Goal: Task Accomplishment & Management: Complete application form

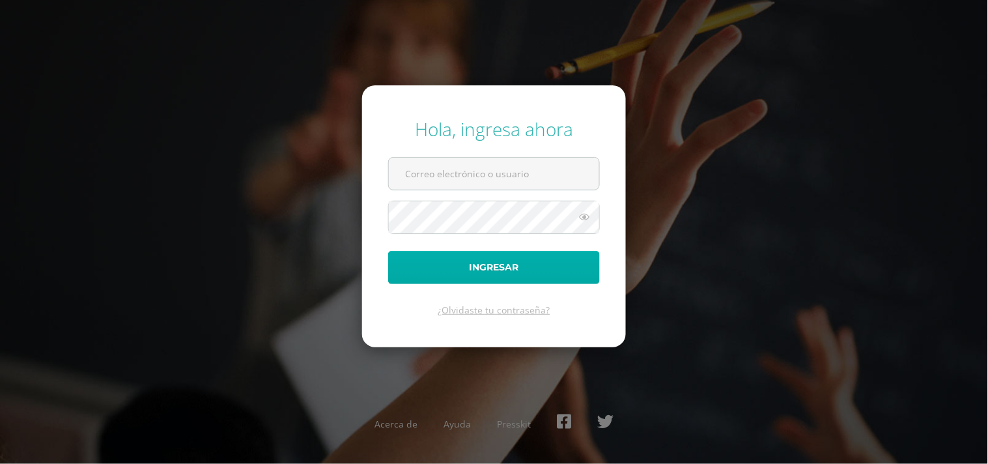
type input "kimberly.gomez@liceoguatemala.edu.gt"
click at [482, 271] on button "Ingresar" at bounding box center [494, 267] width 212 height 33
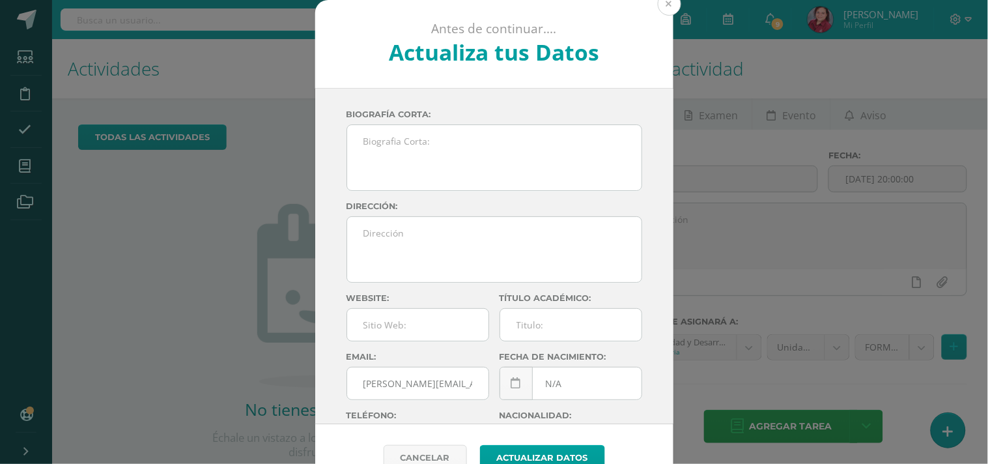
click at [667, 2] on button at bounding box center [669, 3] width 23 height 23
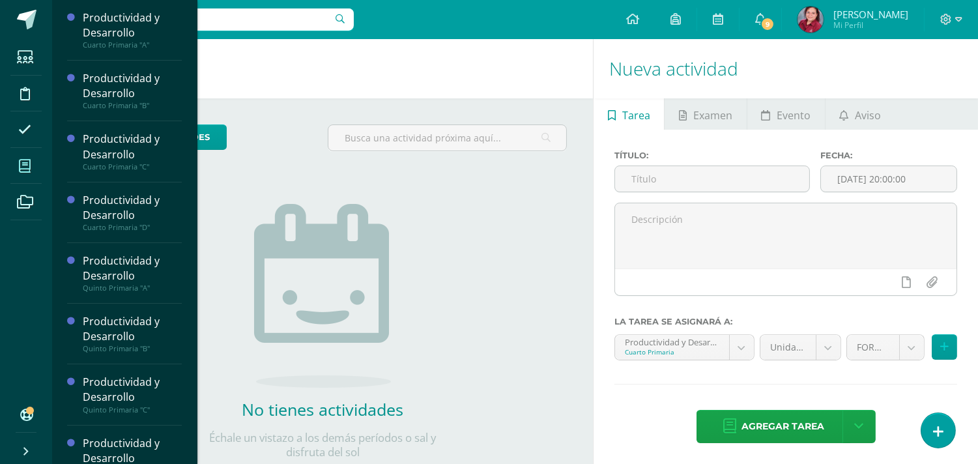
click at [31, 171] on icon at bounding box center [25, 166] width 12 height 13
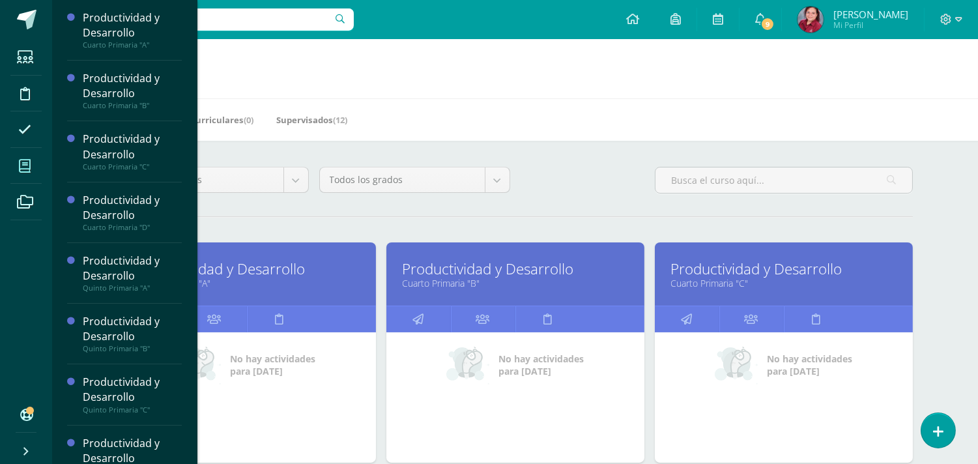
click at [332, 289] on link "Cuarto Primaria "A"" at bounding box center [246, 283] width 225 height 12
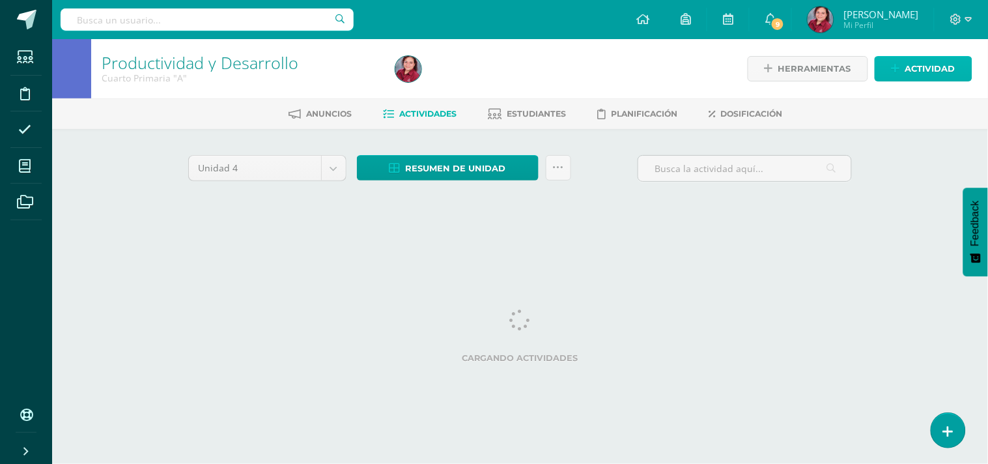
click at [946, 64] on span "Actividad" at bounding box center [931, 69] width 50 height 24
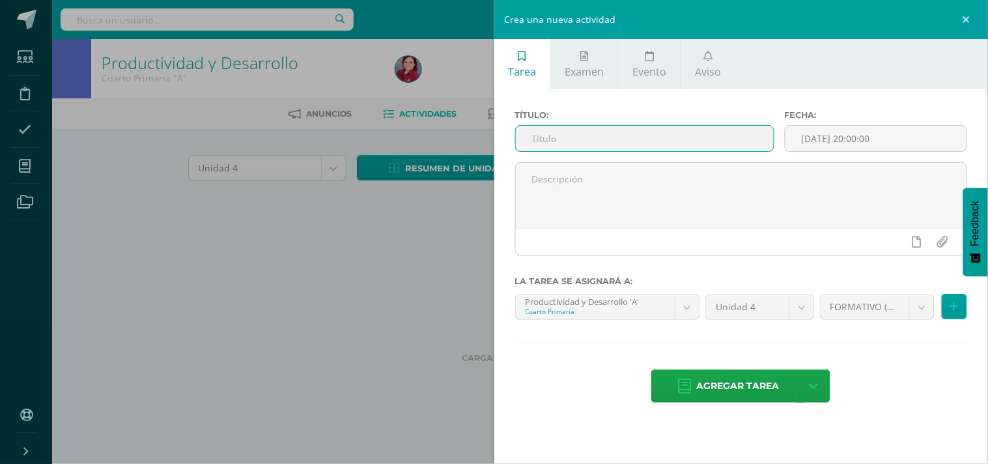
click at [601, 151] on input "text" at bounding box center [645, 138] width 258 height 25
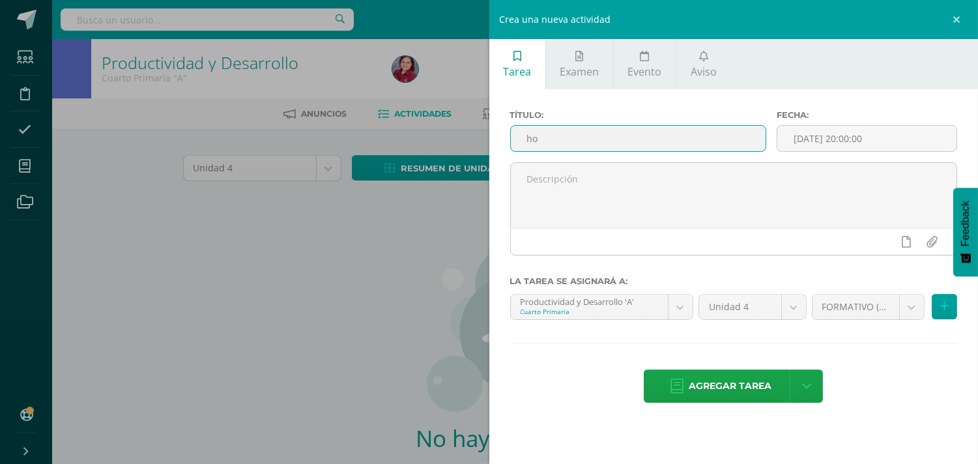
type input "h"
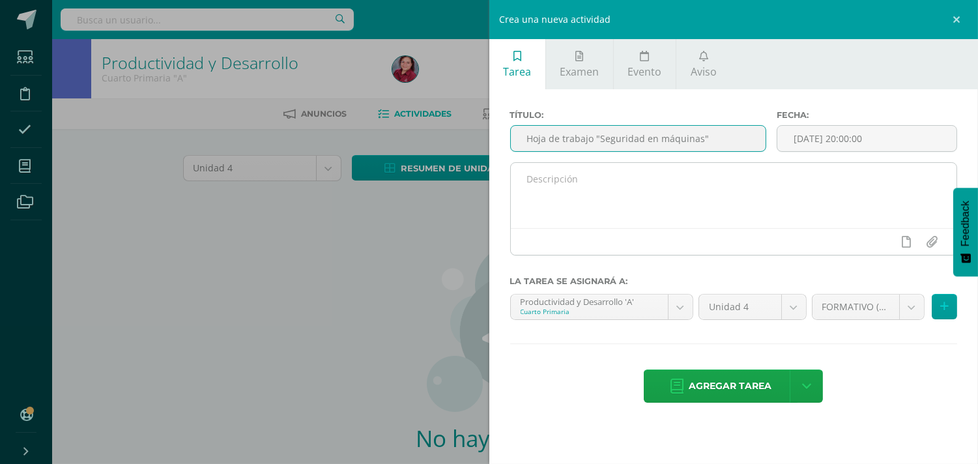
type input "Hoja de trabajo "Seguridad en máquinas""
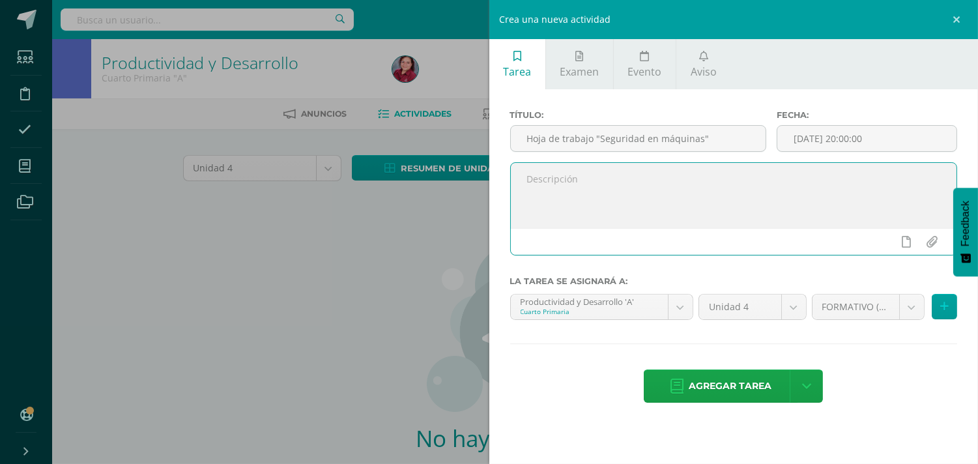
click at [650, 197] on textarea at bounding box center [734, 195] width 446 height 65
type textarea "-"
type textarea "Analiza un caso de seguridad en un taller con herramientas."
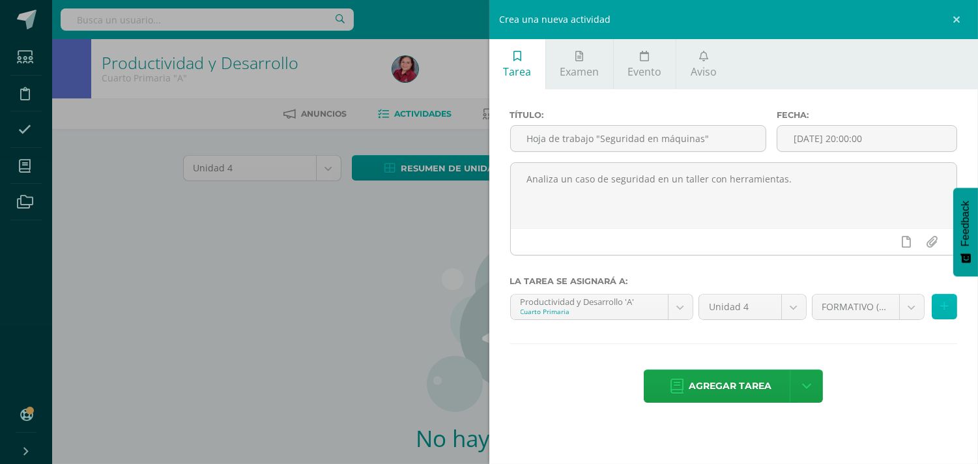
click at [932, 319] on button at bounding box center [944, 306] width 25 height 25
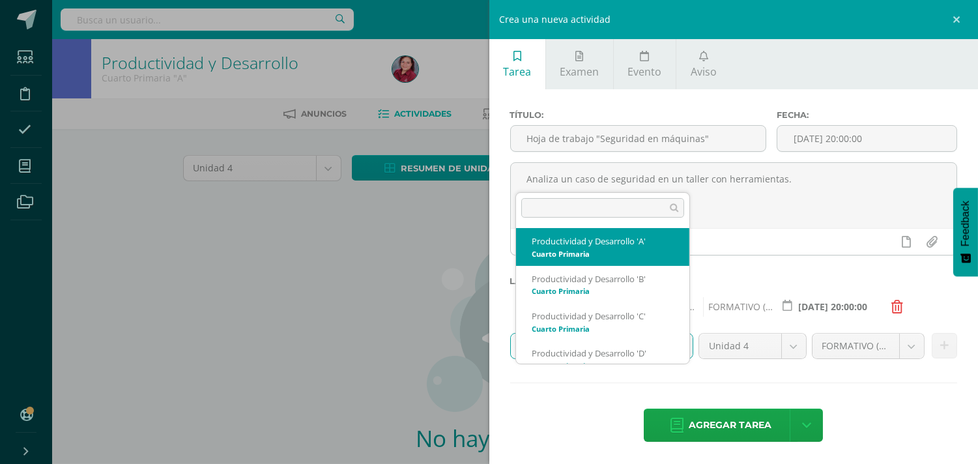
click at [678, 383] on body "Estudiantes Disciplina Asistencia Mis cursos Archivos Soporte Centro de ayuda Ú…" at bounding box center [489, 280] width 978 height 560
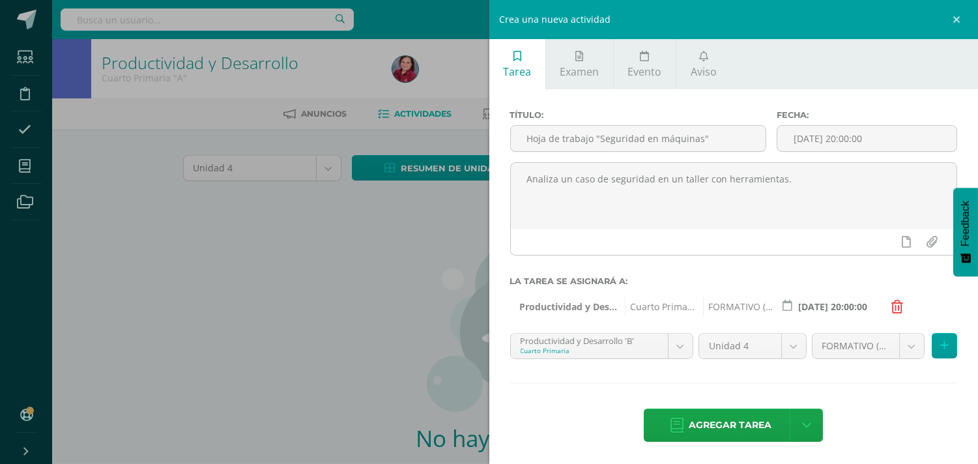
click at [941, 369] on div "FORMATIVO (70.0%) FORMATIVO (70.0%) SUMATIVO (30.0%)" at bounding box center [884, 351] width 151 height 36
click at [940, 351] on icon at bounding box center [944, 345] width 8 height 11
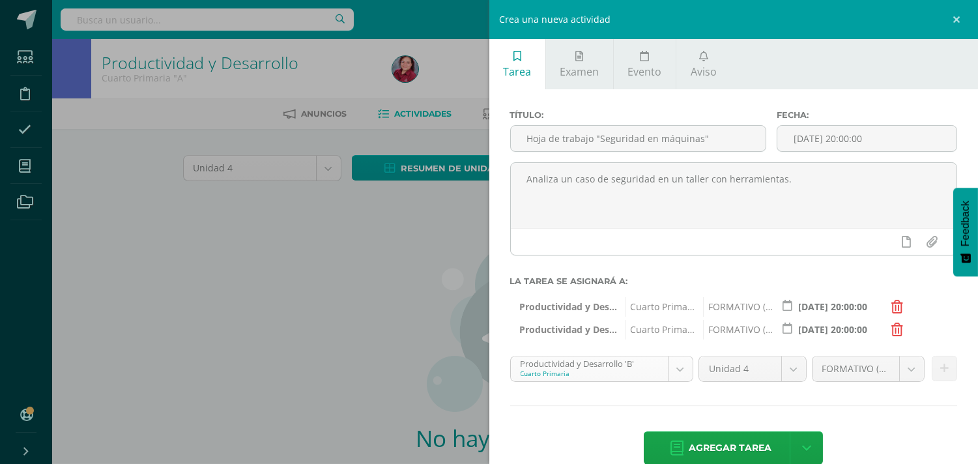
click at [685, 401] on body "Estudiantes Disciplina Asistencia Mis cursos Archivos Soporte Centro de ayuda Ú…" at bounding box center [489, 280] width 978 height 560
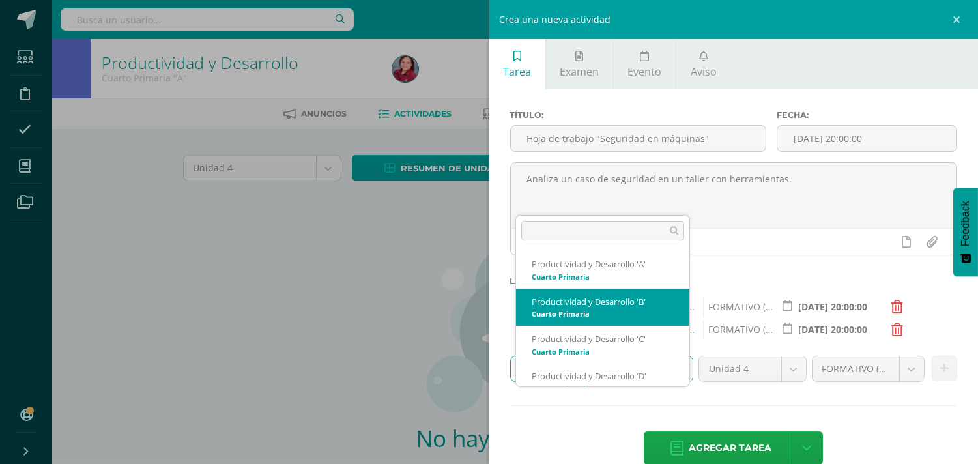
scroll to position [13, 0]
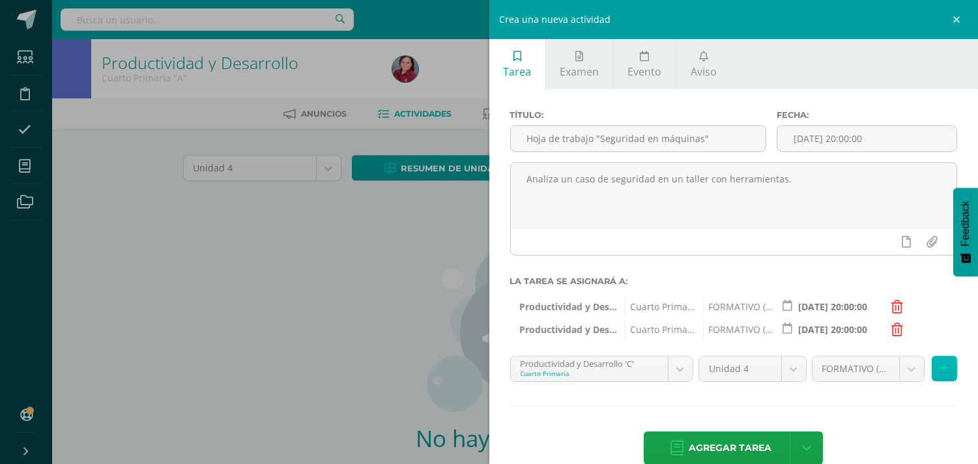
click at [940, 374] on icon at bounding box center [944, 368] width 8 height 11
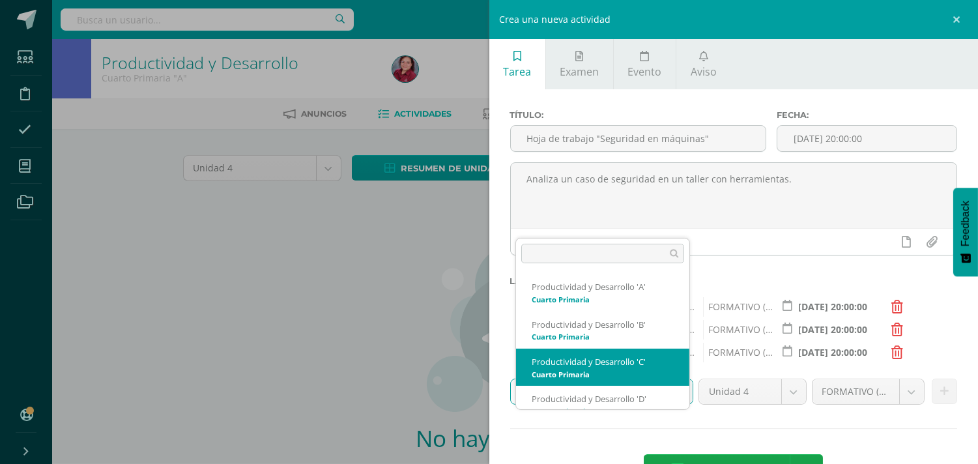
click at [679, 429] on body "Estudiantes Disciplina Asistencia Mis cursos Archivos Soporte Centro de ayuda Ú…" at bounding box center [489, 280] width 978 height 560
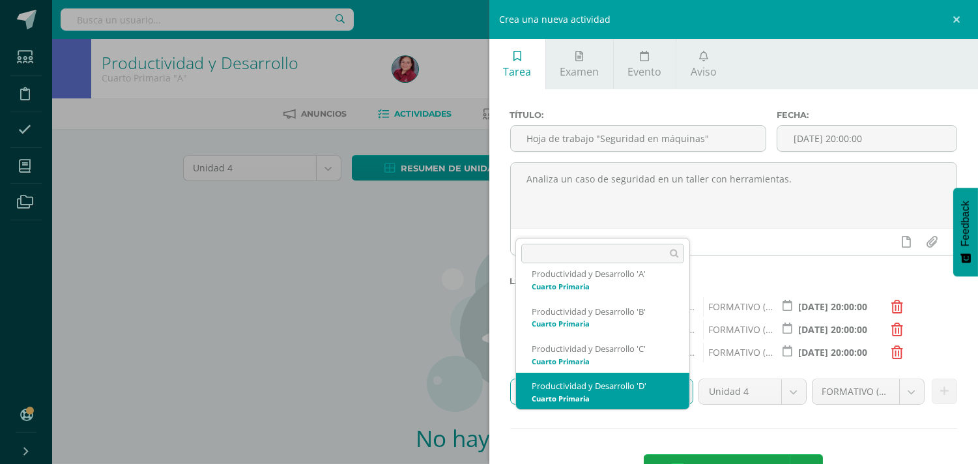
select select "208027"
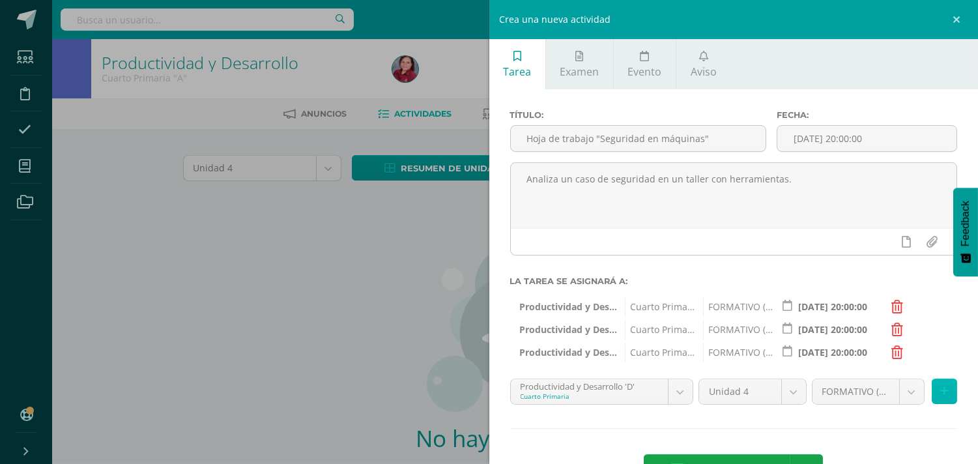
click at [940, 397] on icon at bounding box center [944, 391] width 8 height 11
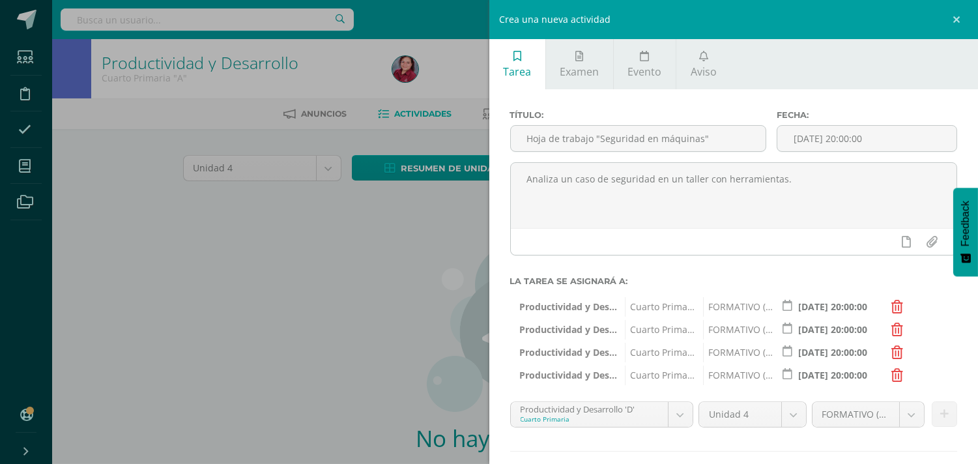
scroll to position [115, 0]
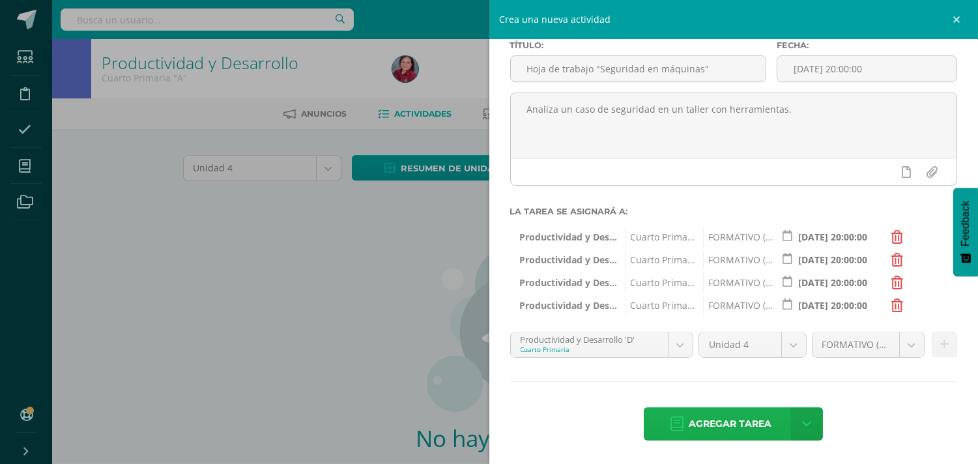
click at [718, 423] on span "Agregar tarea" at bounding box center [730, 424] width 83 height 32
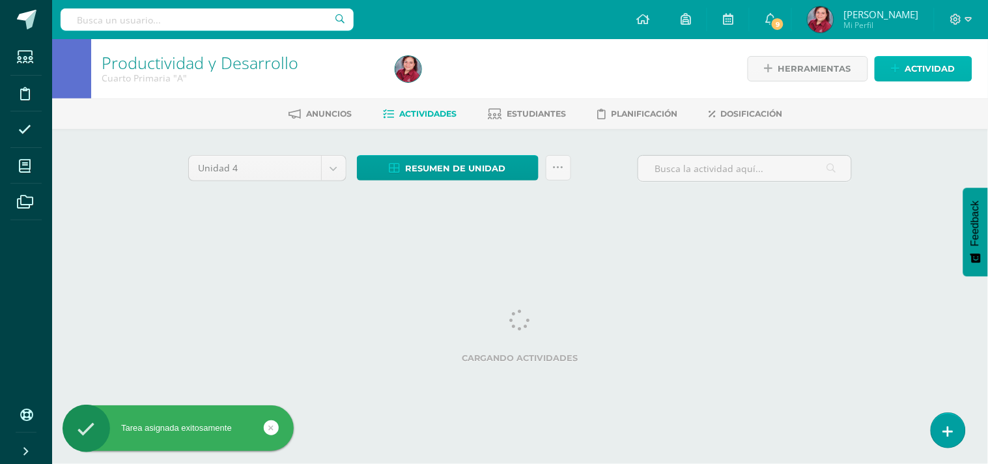
click at [930, 65] on span "Actividad" at bounding box center [931, 69] width 50 height 24
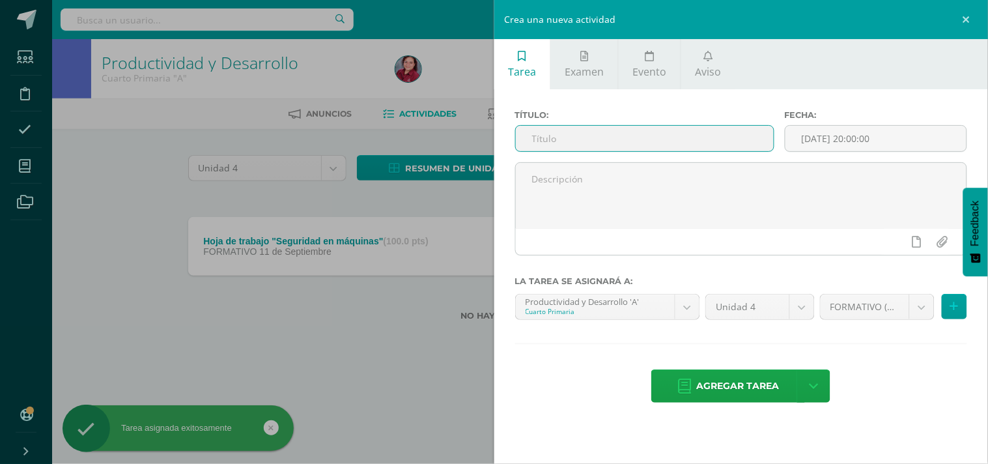
click at [601, 151] on input "text" at bounding box center [645, 138] width 258 height 25
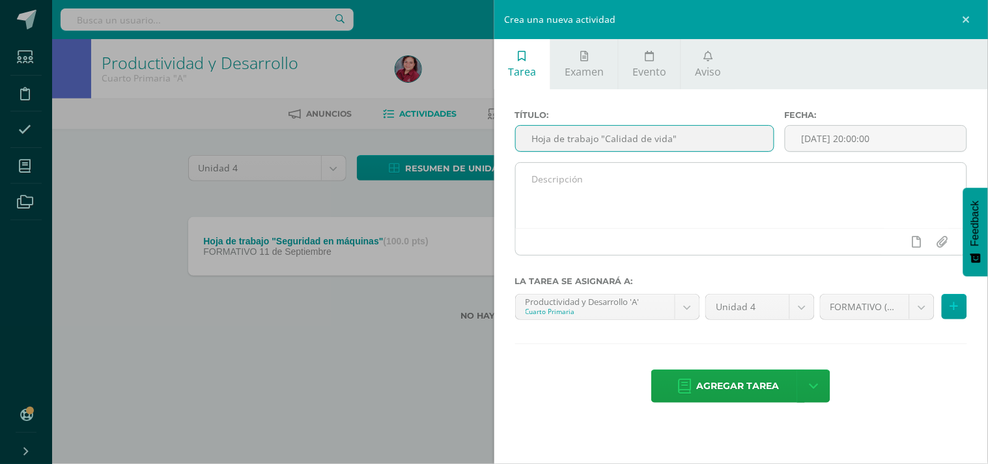
type input "Hoja de trabajo "Calidad de vida""
click at [610, 214] on textarea at bounding box center [742, 195] width 452 height 65
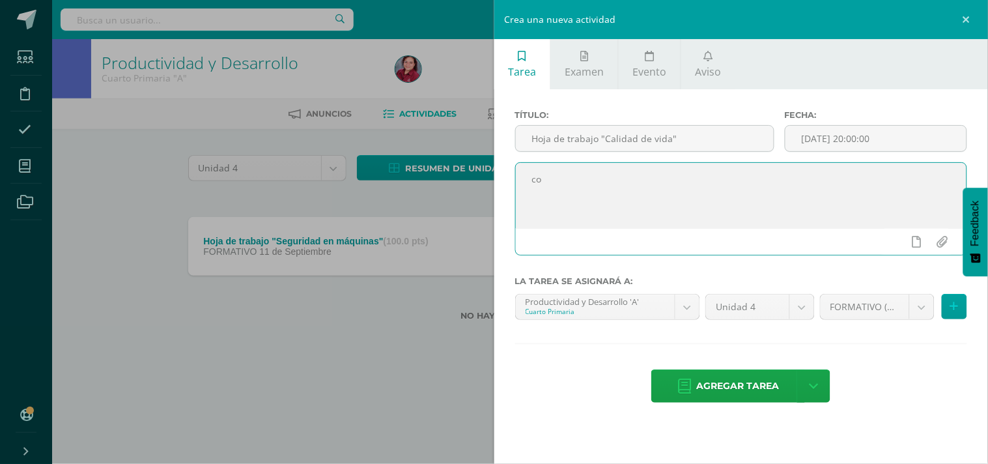
type textarea "c"
type textarea "Completa una infografía de aspectos importantes para una vida digna."
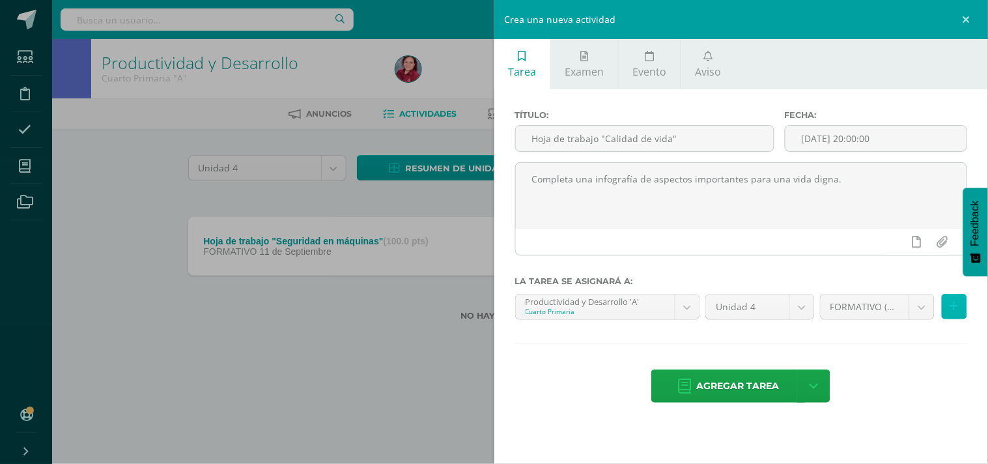
click at [951, 312] on icon at bounding box center [955, 306] width 8 height 11
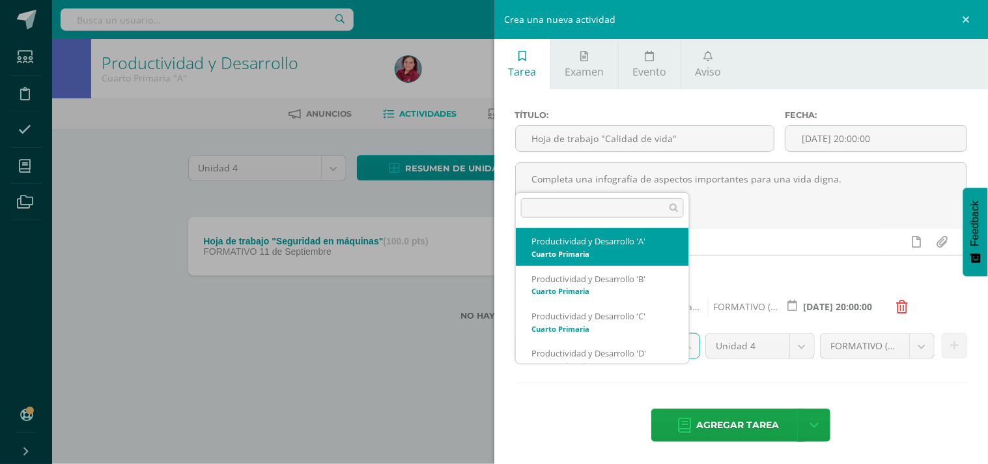
click at [680, 362] on body "Tarea asignada exitosamente Estudiantes Disciplina Asistencia Mis cursos Archiv…" at bounding box center [494, 181] width 988 height 362
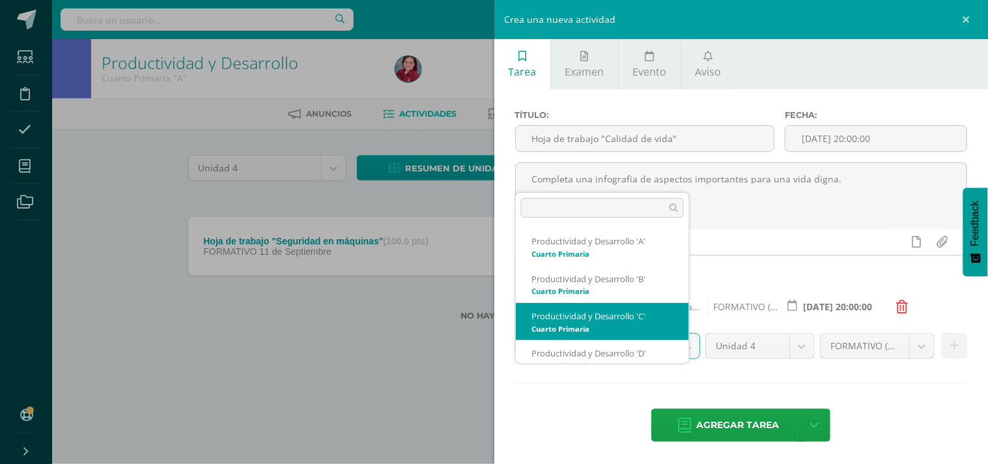
scroll to position [13, 0]
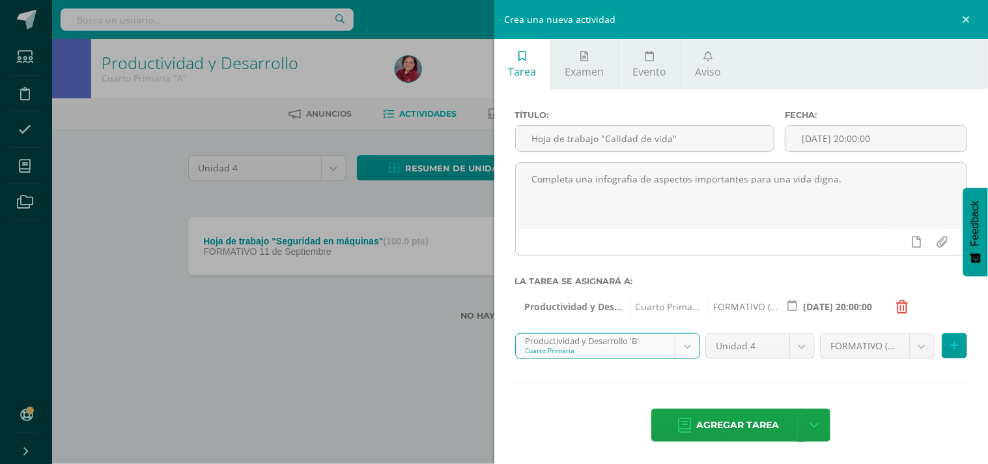
click at [683, 362] on body "Tarea asignada exitosamente Estudiantes Disciplina Asistencia Mis cursos Archiv…" at bounding box center [494, 181] width 988 height 362
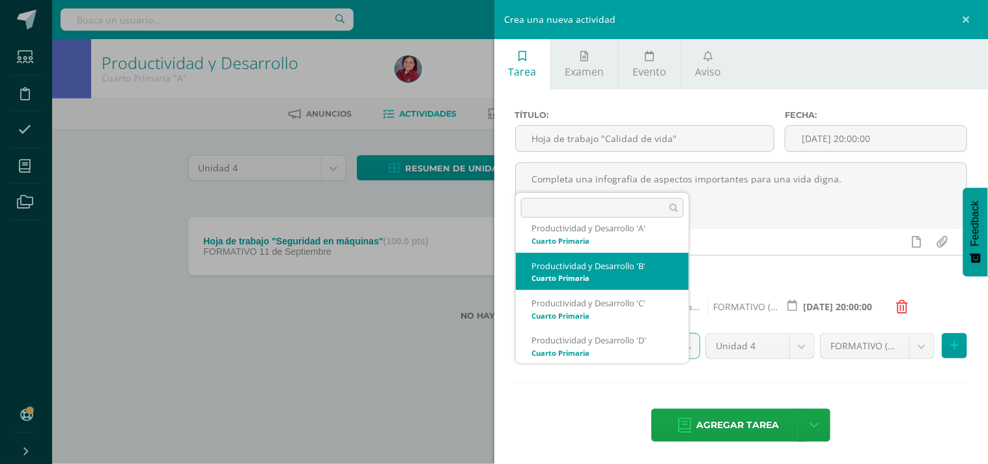
click at [939, 362] on body "Tarea asignada exitosamente Estudiantes Disciplina Asistencia Mis cursos Archiv…" at bounding box center [494, 181] width 988 height 362
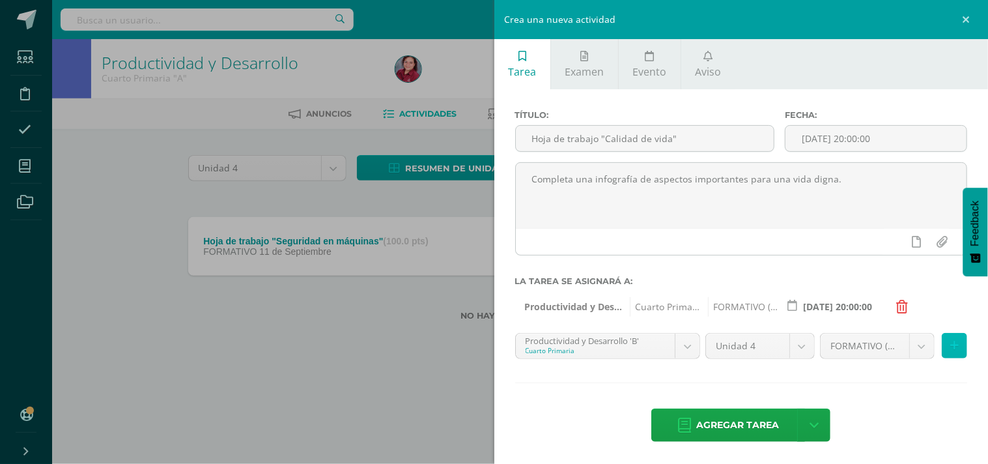
click at [951, 351] on icon at bounding box center [955, 345] width 8 height 11
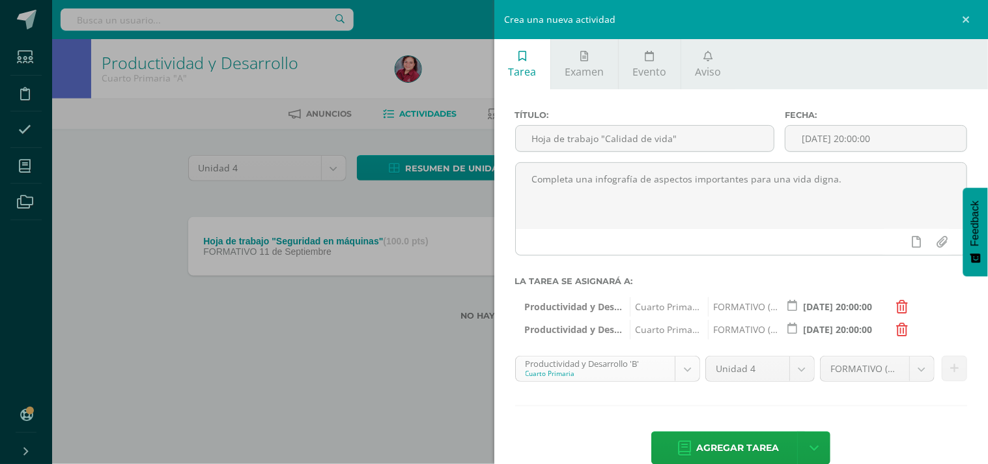
click at [678, 362] on body "Tarea asignada exitosamente Estudiantes Disciplina Asistencia Mis cursos Archiv…" at bounding box center [494, 181] width 988 height 362
click at [951, 374] on icon at bounding box center [955, 368] width 8 height 11
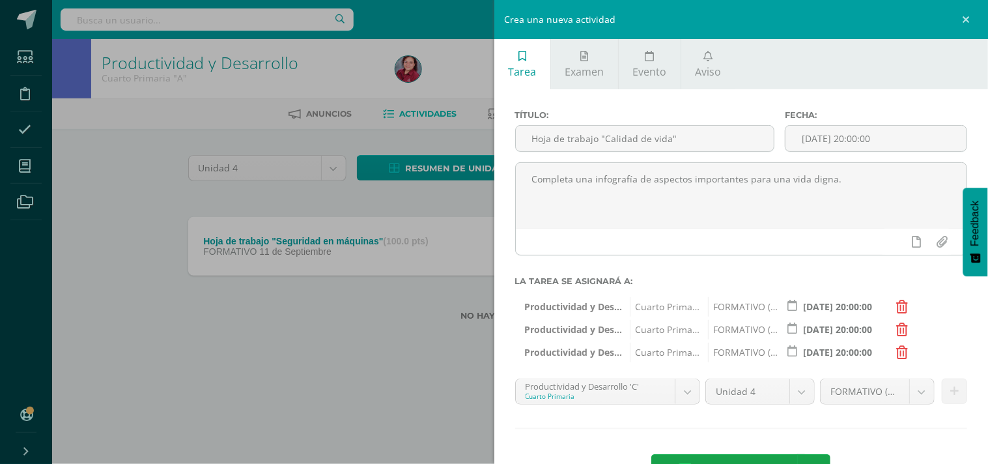
click at [684, 362] on body "Tarea asignada exitosamente Estudiantes Disciplina Asistencia Mis cursos Archiv…" at bounding box center [494, 181] width 988 height 362
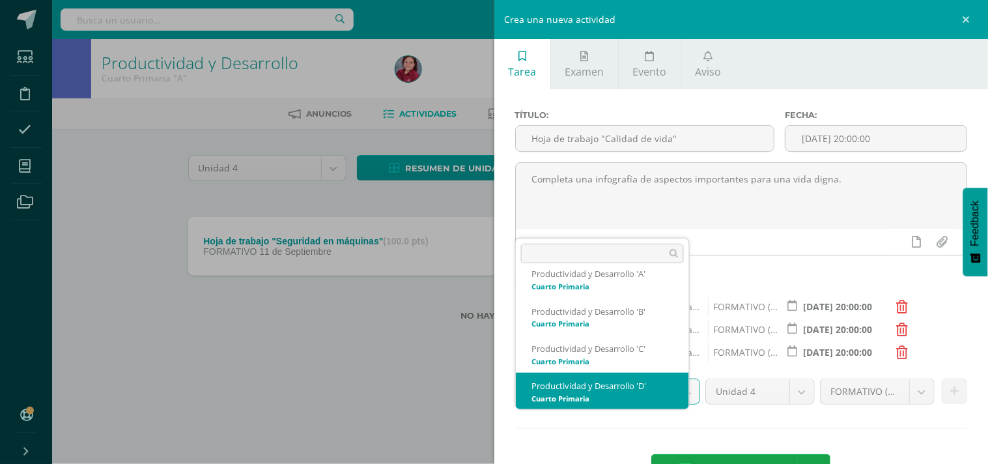
select select "208027"
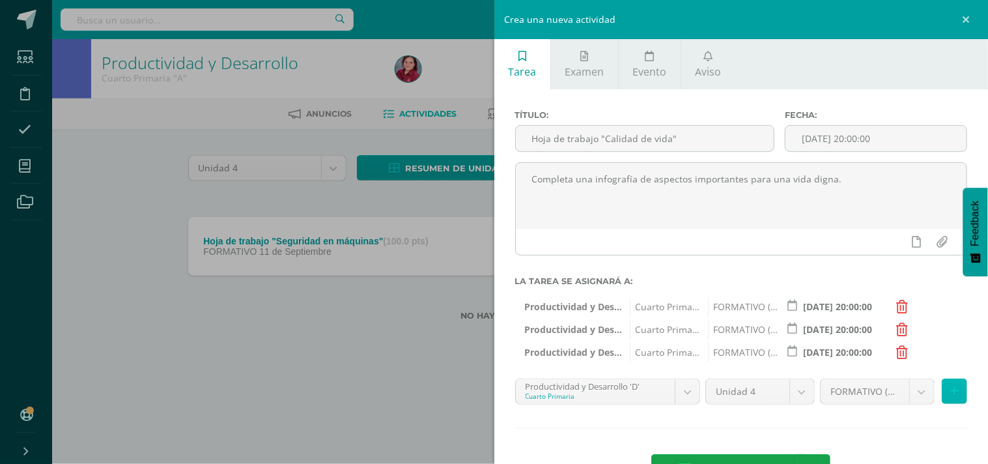
click at [946, 404] on button at bounding box center [954, 391] width 25 height 25
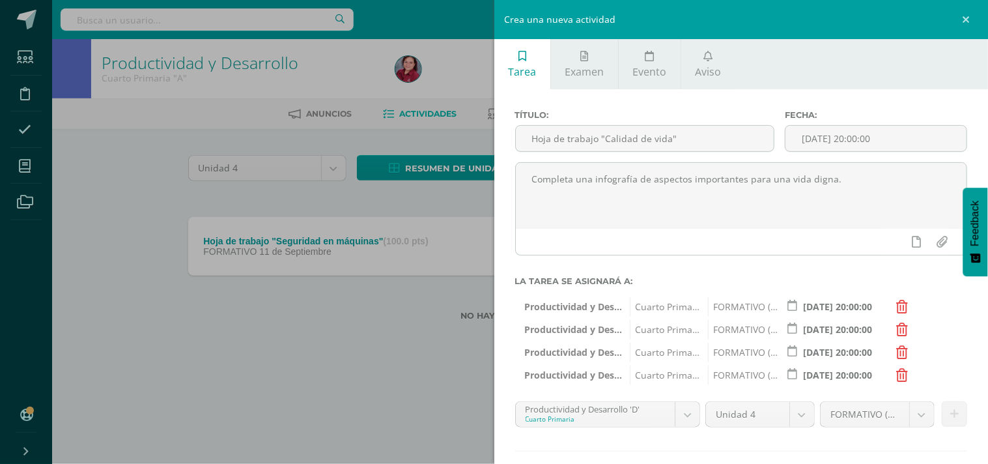
scroll to position [115, 0]
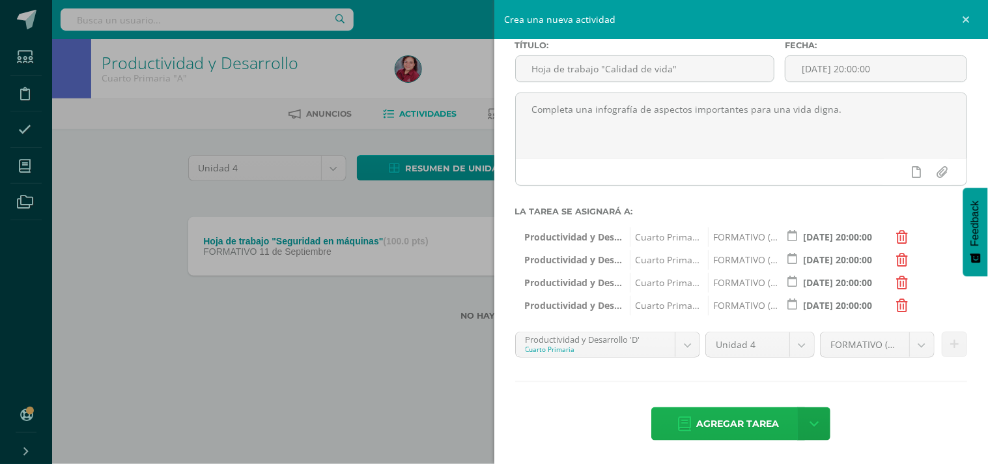
click at [736, 421] on span "Agregar tarea" at bounding box center [737, 424] width 83 height 32
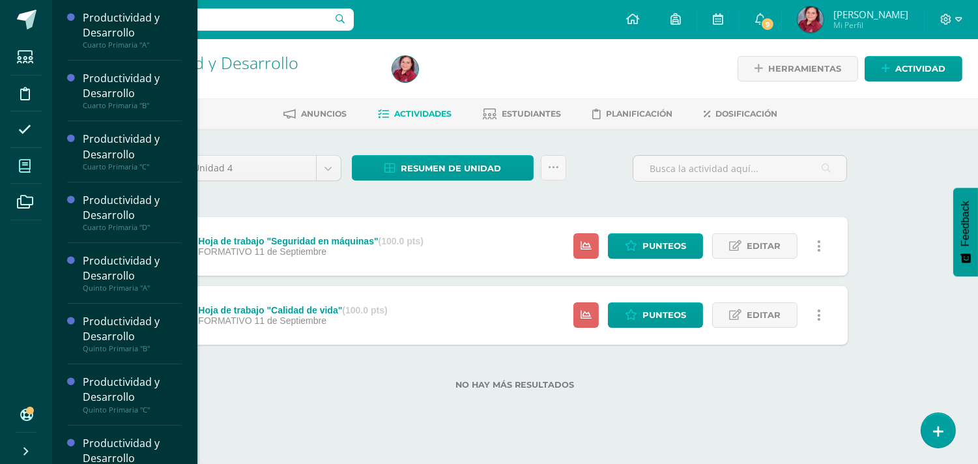
click at [30, 171] on icon at bounding box center [25, 166] width 12 height 13
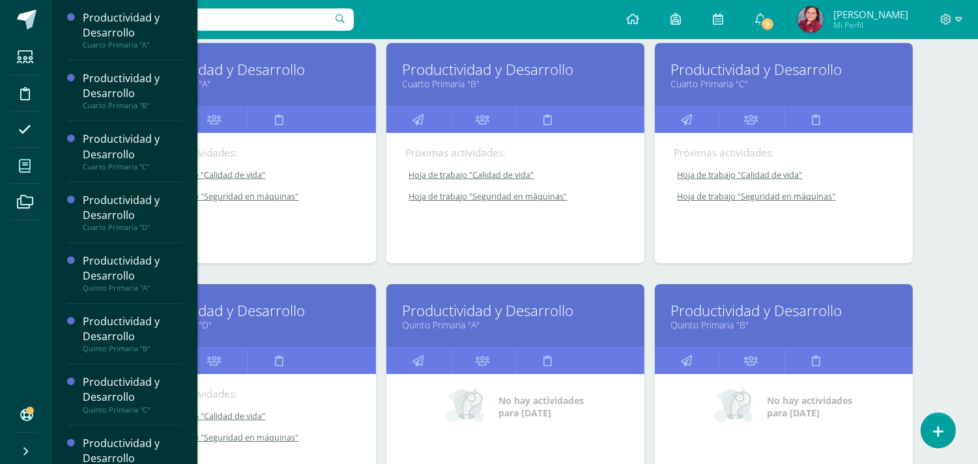
scroll to position [217, 0]
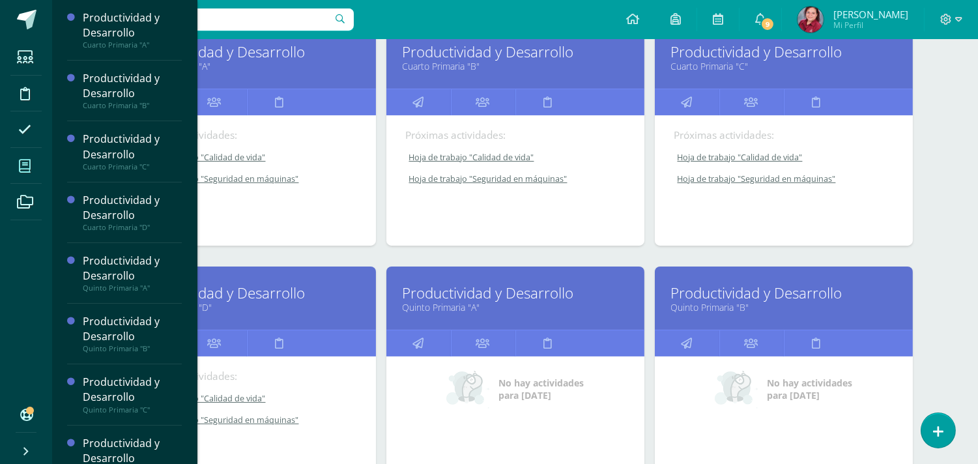
click at [487, 303] on link "Productividad y Desarrollo" at bounding box center [515, 293] width 225 height 20
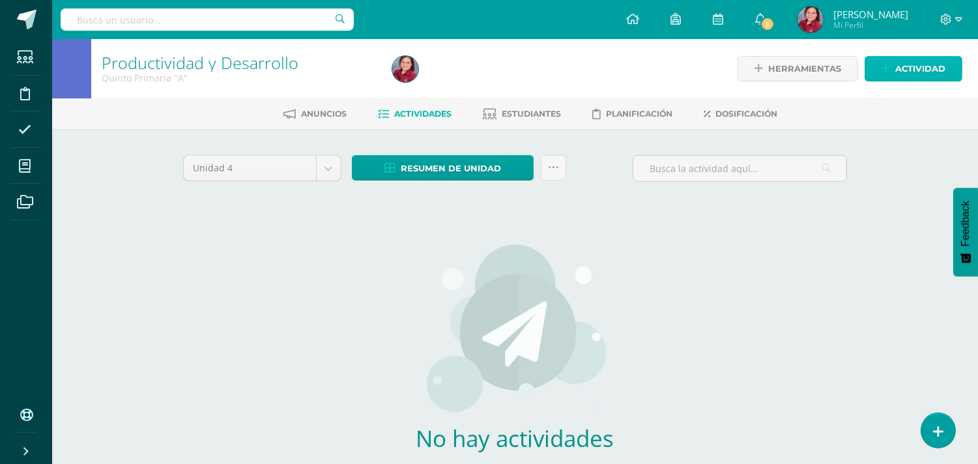
click at [902, 68] on span "Actividad" at bounding box center [920, 69] width 50 height 24
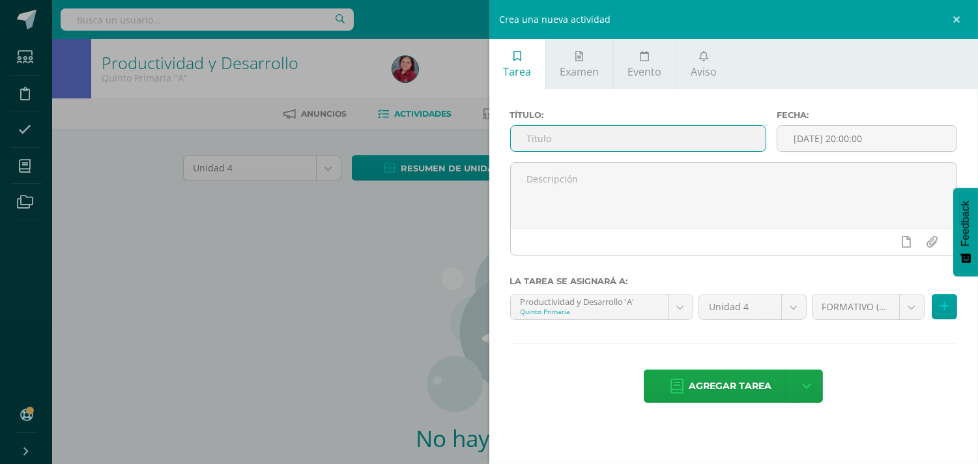
click at [676, 151] on input "text" at bounding box center [638, 138] width 255 height 25
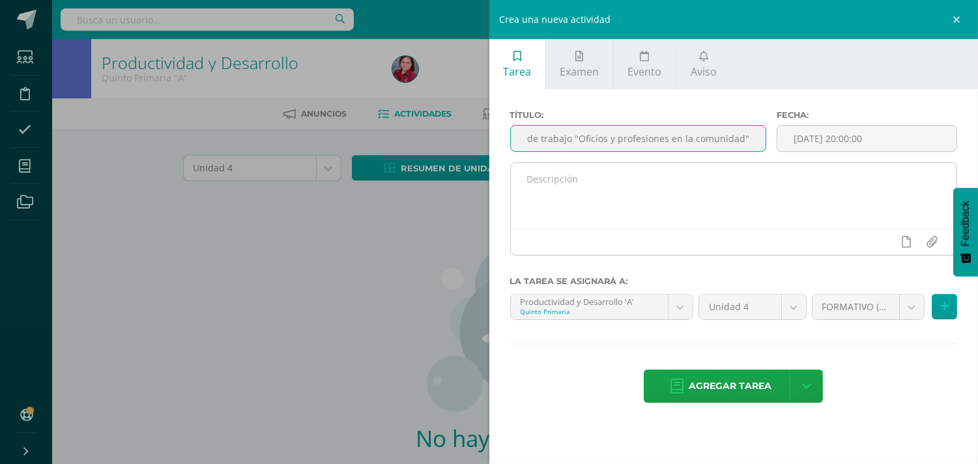
type input "Hoja de trabajo "Oficios y profesiones en la comunidad""
click at [589, 199] on textarea at bounding box center [734, 195] width 446 height 65
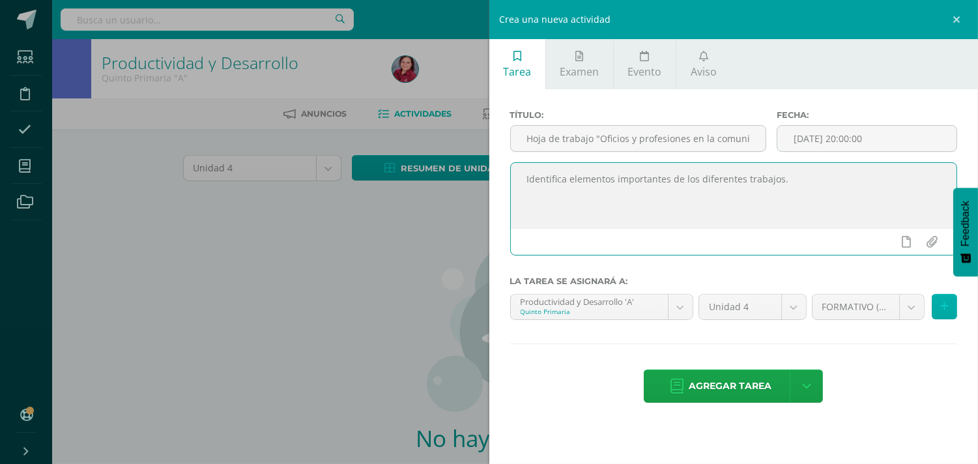
type textarea "Identifica elementos importantes de los diferentes trabajos."
click at [940, 312] on icon at bounding box center [944, 306] width 8 height 11
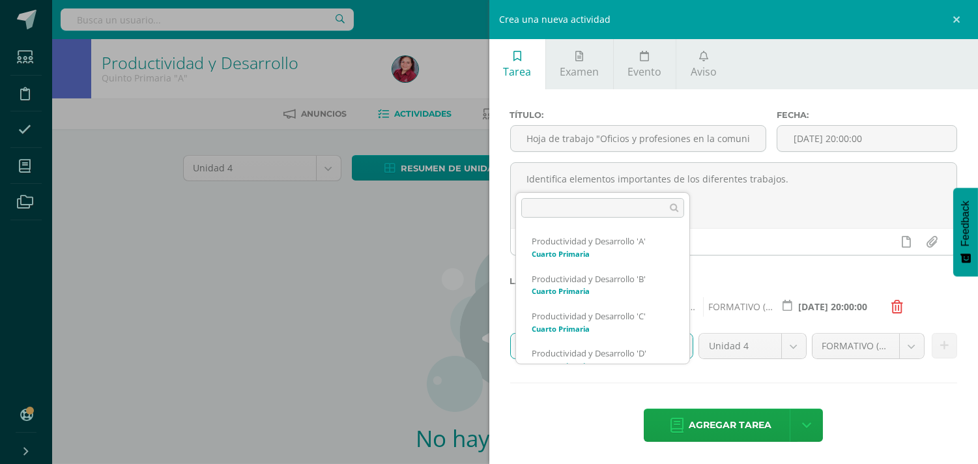
click at [672, 379] on body "Estudiantes Disciplina Asistencia Mis cursos Archivos Soporte Centro de ayuda Ú…" at bounding box center [489, 280] width 978 height 560
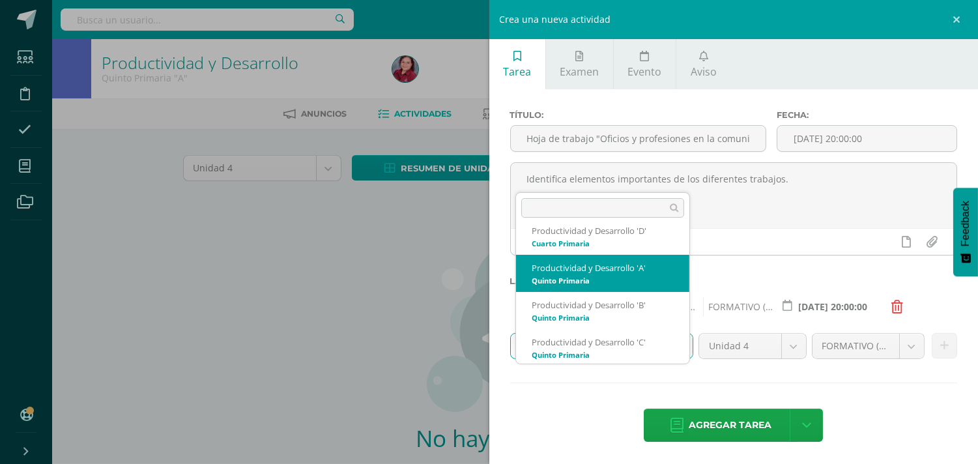
scroll to position [124, 0]
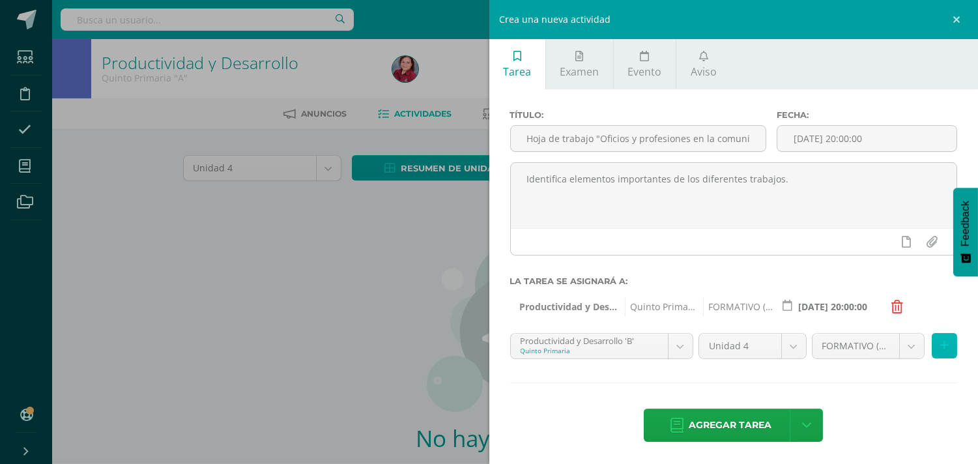
click at [940, 351] on icon at bounding box center [944, 345] width 8 height 11
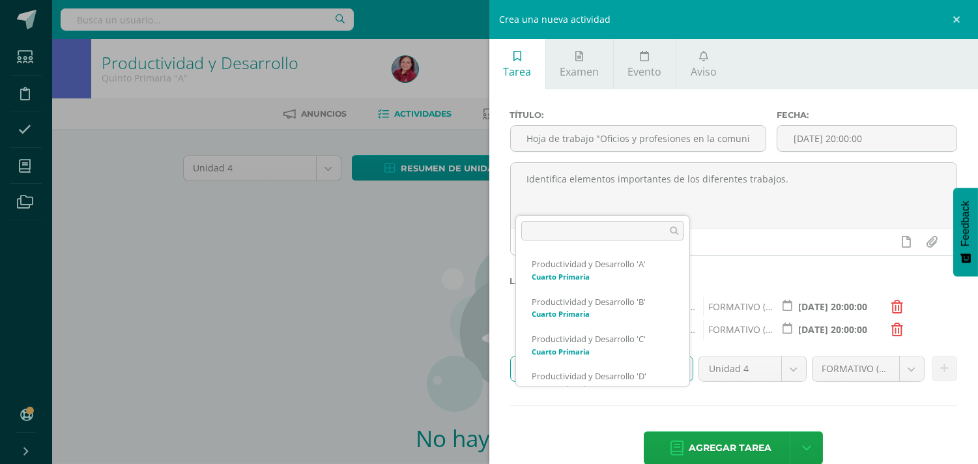
click at [680, 401] on body "Estudiantes Disciplina Asistencia Mis cursos Archivos Soporte Centro de ayuda Ú…" at bounding box center [489, 280] width 978 height 560
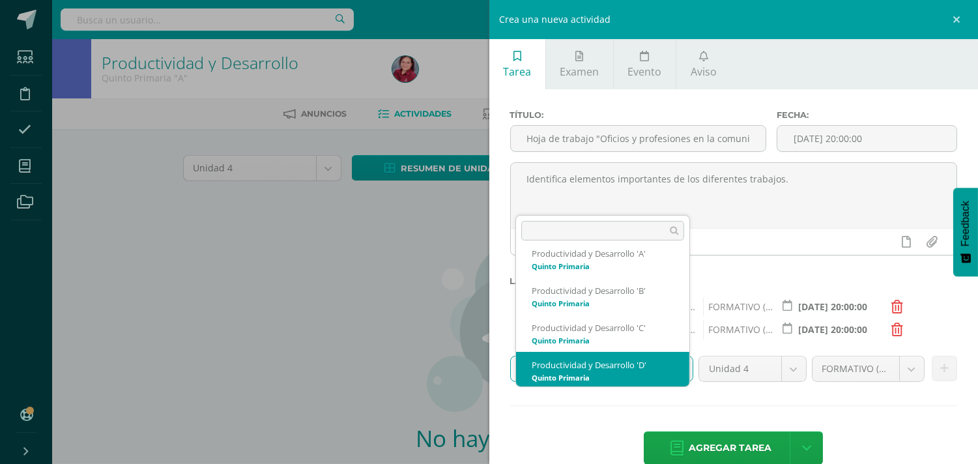
scroll to position [162, 0]
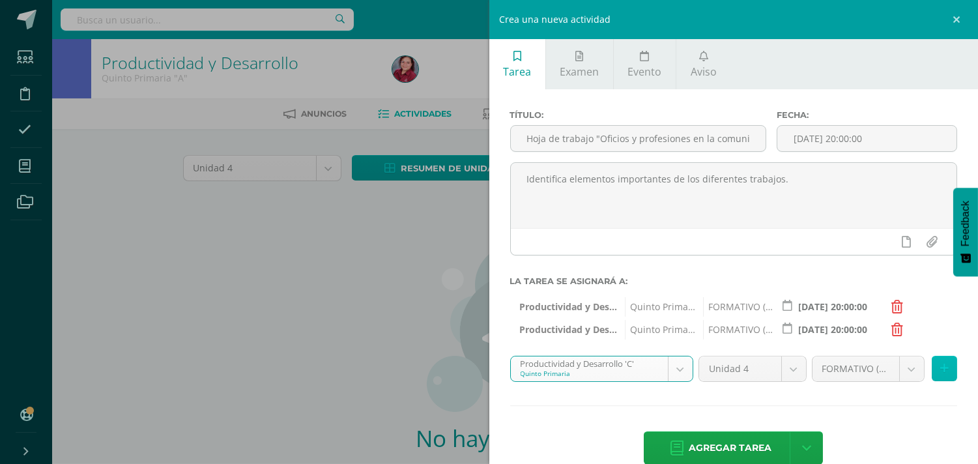
click at [940, 374] on icon at bounding box center [944, 368] width 8 height 11
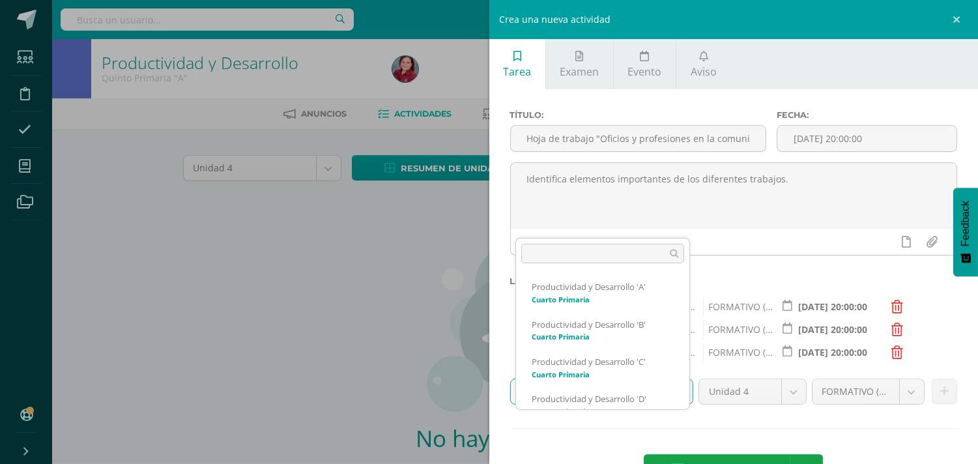
click at [678, 430] on body "Estudiantes Disciplina Asistencia Mis cursos Archivos Soporte Centro de ayuda Ú…" at bounding box center [489, 280] width 978 height 560
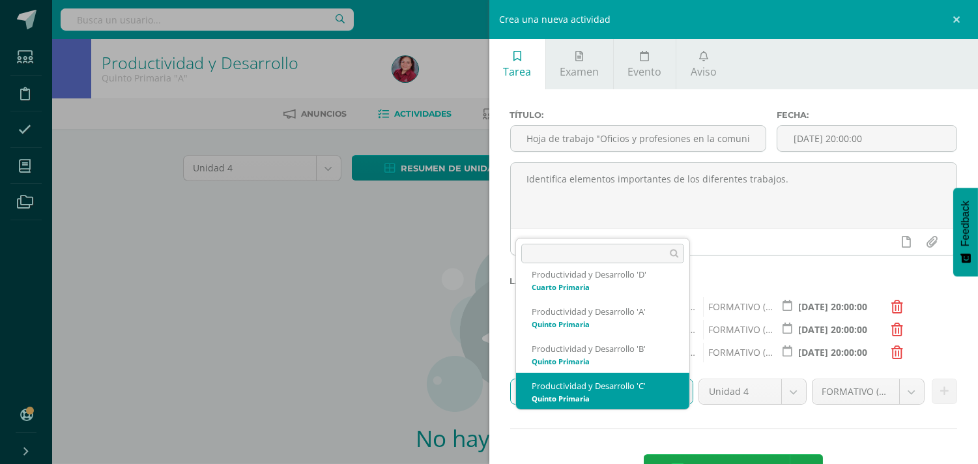
scroll to position [197, 0]
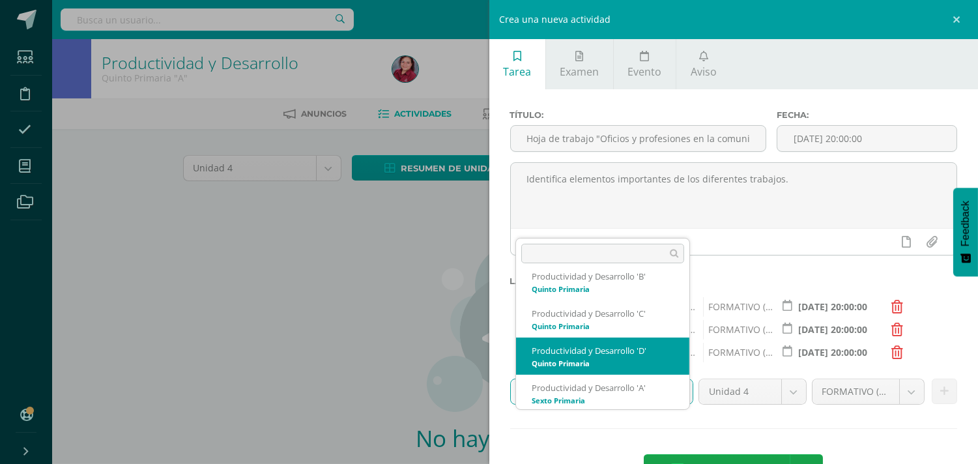
select select "208680"
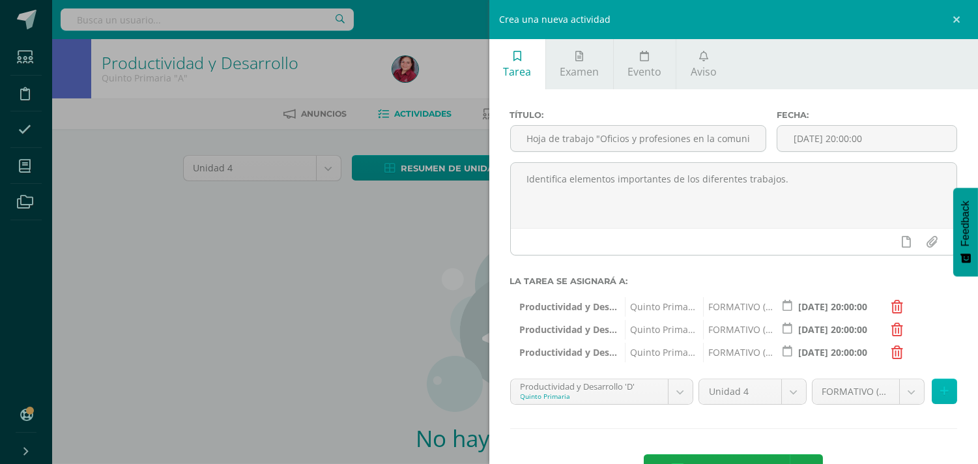
click at [932, 404] on button at bounding box center [944, 391] width 25 height 25
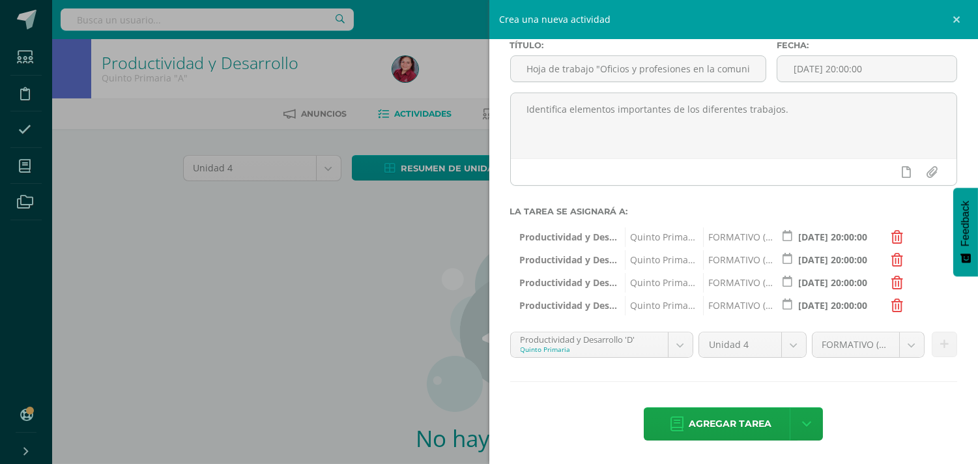
scroll to position [115, 0]
click at [708, 421] on span "Agregar tarea" at bounding box center [730, 424] width 83 height 32
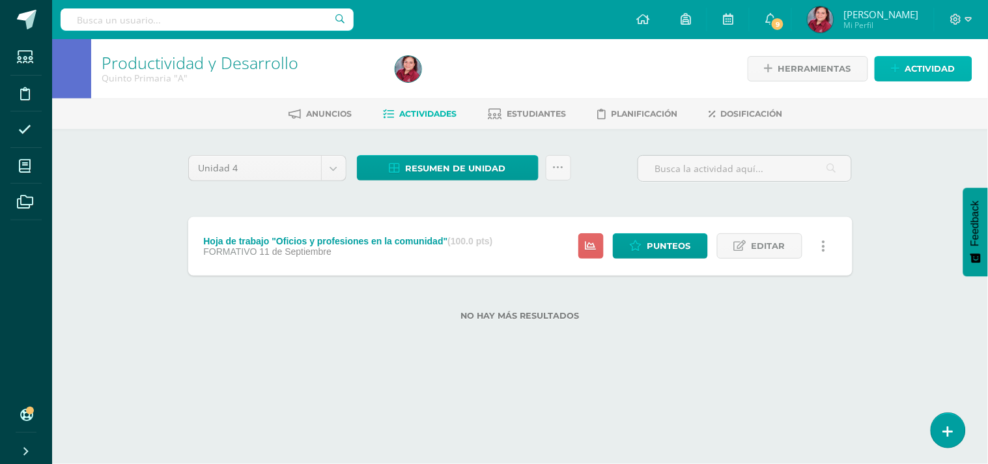
click at [934, 68] on span "Actividad" at bounding box center [931, 69] width 50 height 24
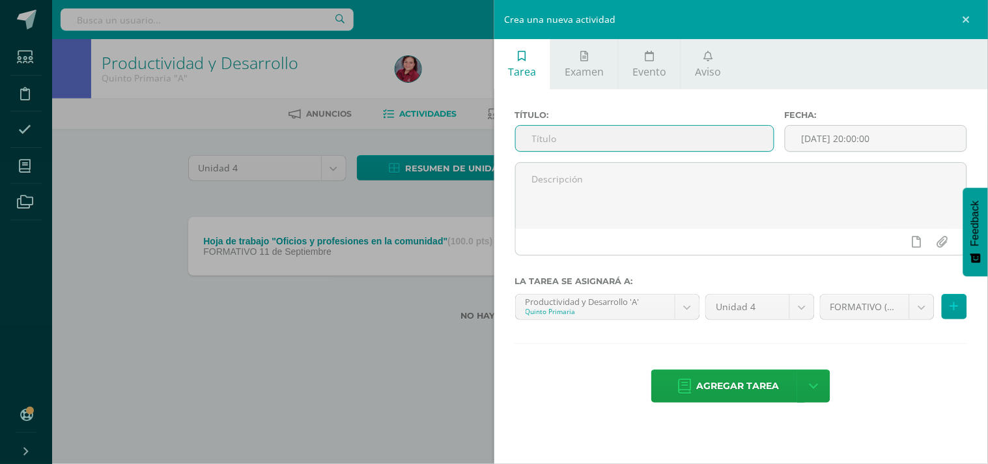
click at [565, 151] on input "text" at bounding box center [645, 138] width 258 height 25
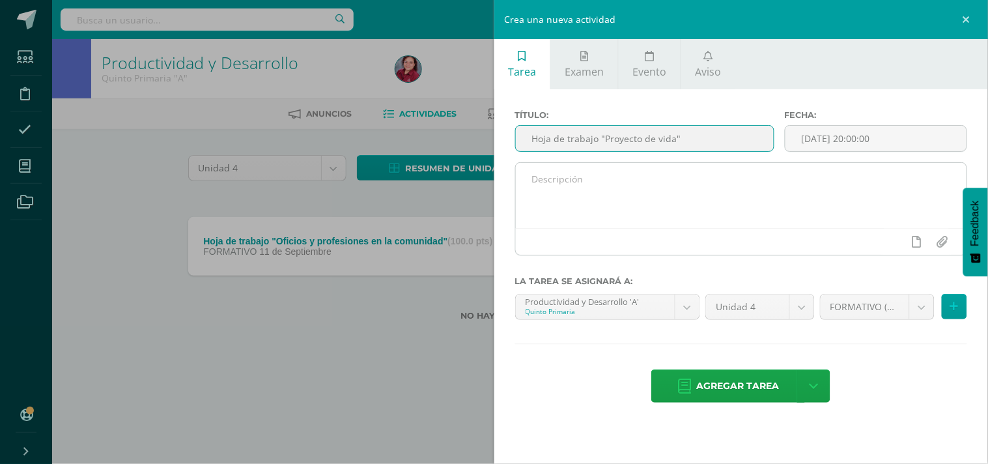
type input "Hoja de trabajo "Proyecto de vida""
click at [717, 203] on textarea at bounding box center [742, 195] width 452 height 65
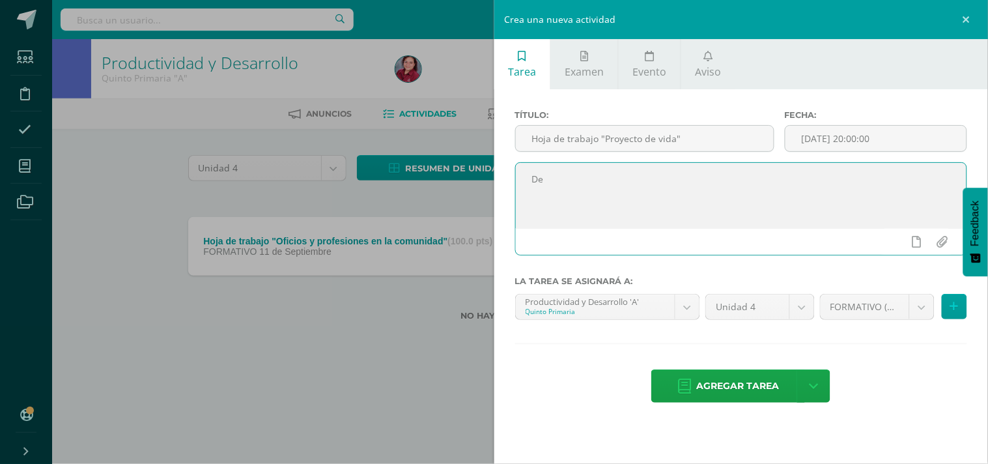
type textarea "D"
type textarea "Se describe a sí mismo, sus metas, pasos para cumplirlas, valores y redes de ap…"
click at [951, 312] on icon at bounding box center [955, 306] width 8 height 11
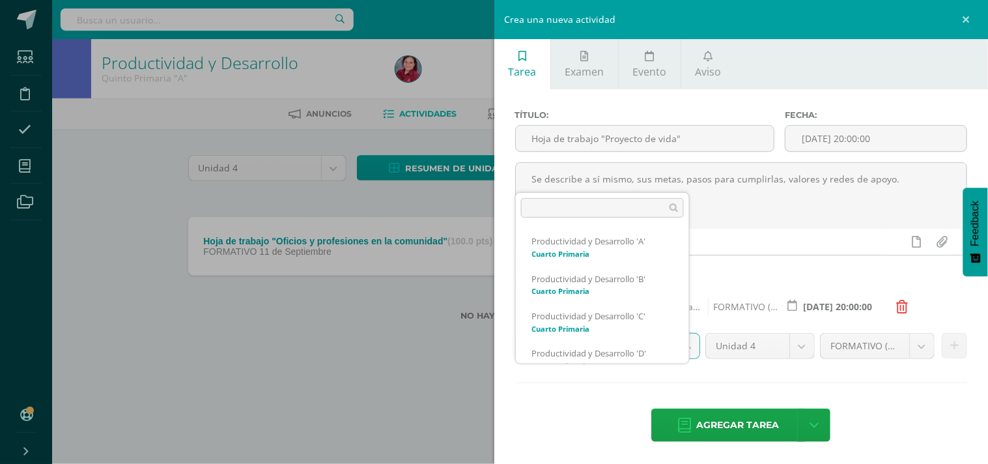
click at [687, 362] on body "Tarea asignada exitosamente Estudiantes Disciplina Asistencia Mis cursos Archiv…" at bounding box center [494, 181] width 988 height 362
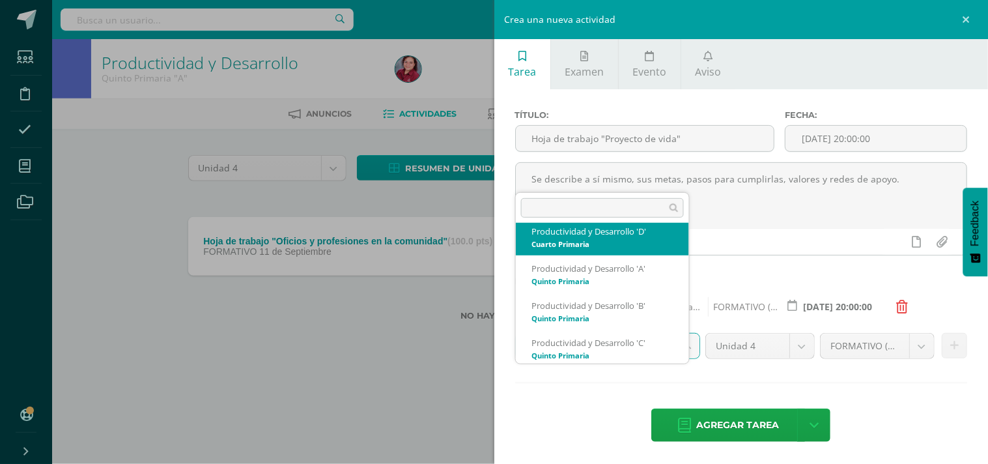
scroll to position [122, 0]
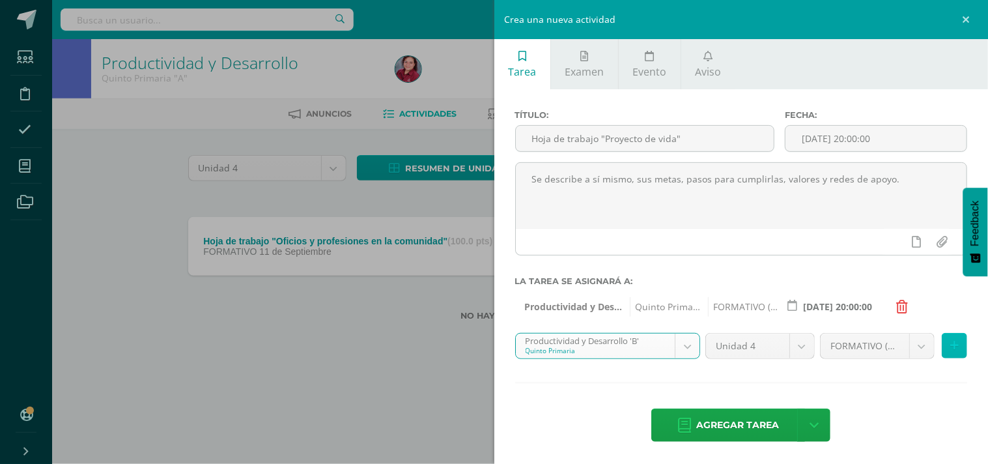
click at [951, 351] on icon at bounding box center [955, 345] width 8 height 11
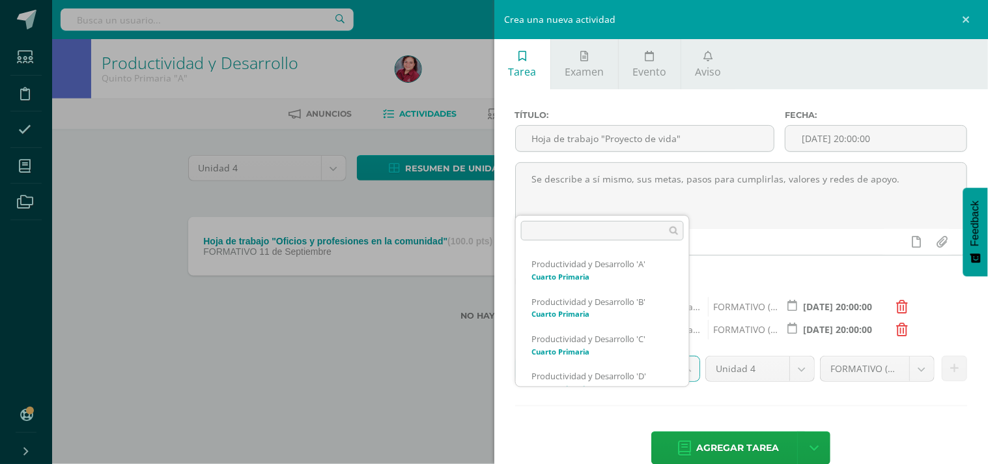
click at [689, 362] on body "Tarea asignada exitosamente Estudiantes Disciplina Asistencia Mis cursos Archiv…" at bounding box center [494, 181] width 988 height 362
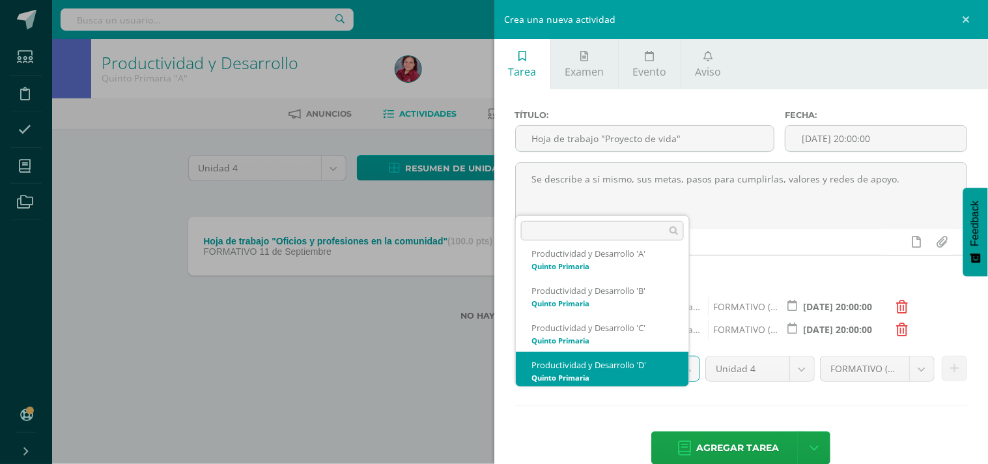
scroll to position [162, 0]
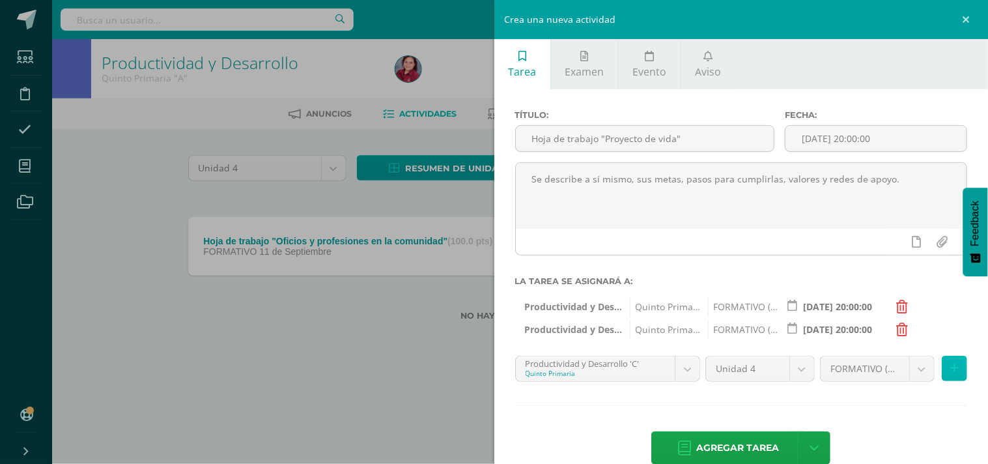
click at [946, 381] on button at bounding box center [954, 368] width 25 height 25
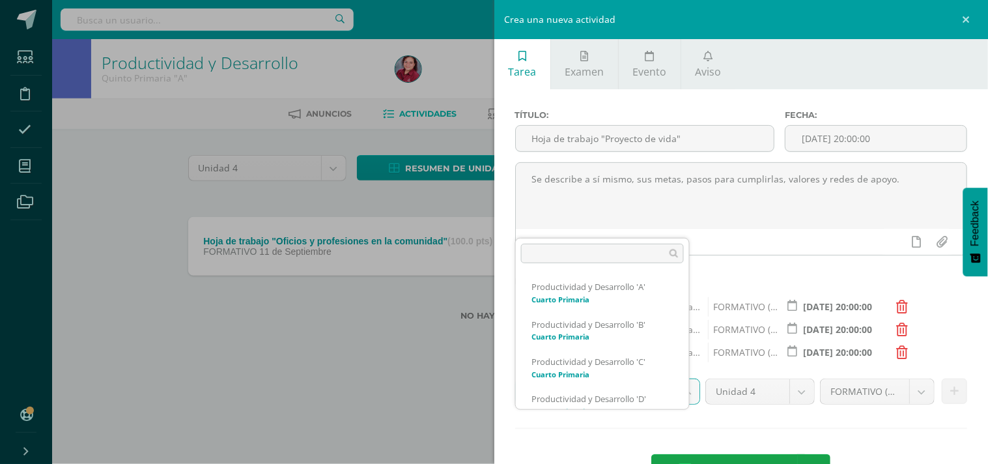
click at [691, 362] on body "Tarea asignada exitosamente Estudiantes Disciplina Asistencia Mis cursos Archiv…" at bounding box center [494, 181] width 988 height 362
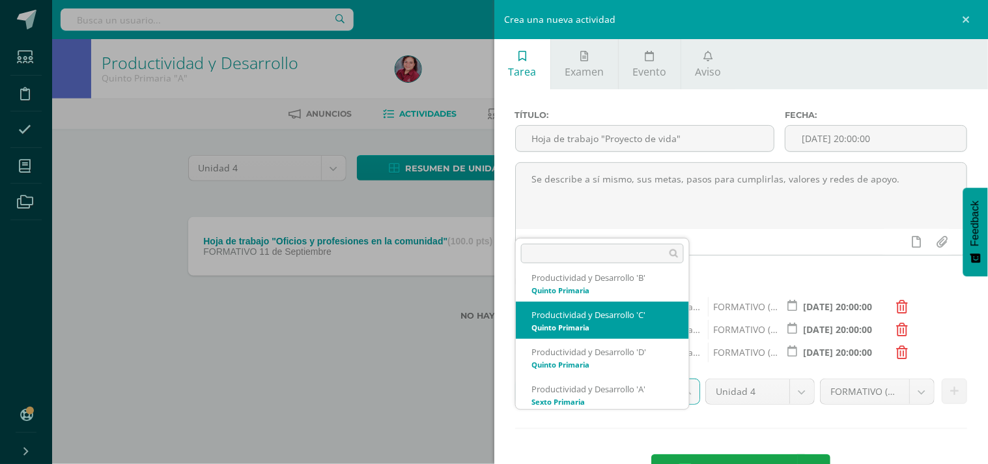
scroll to position [199, 0]
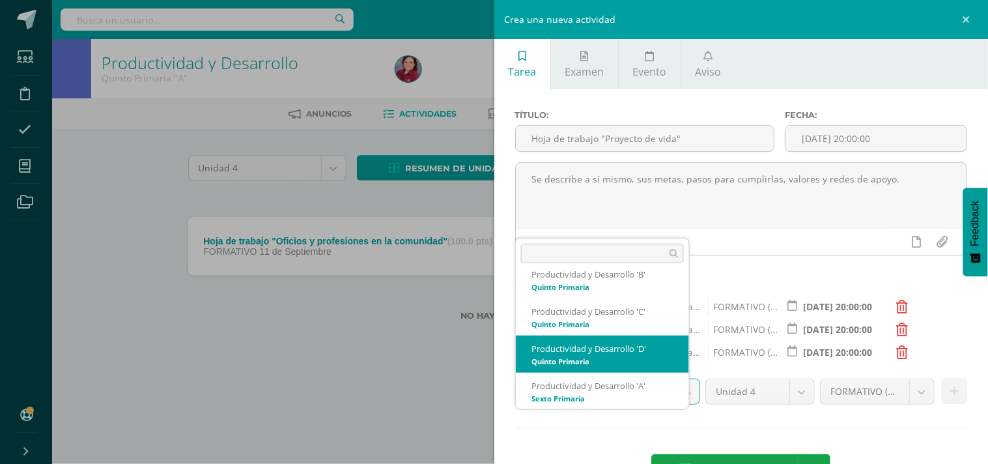
select select "208680"
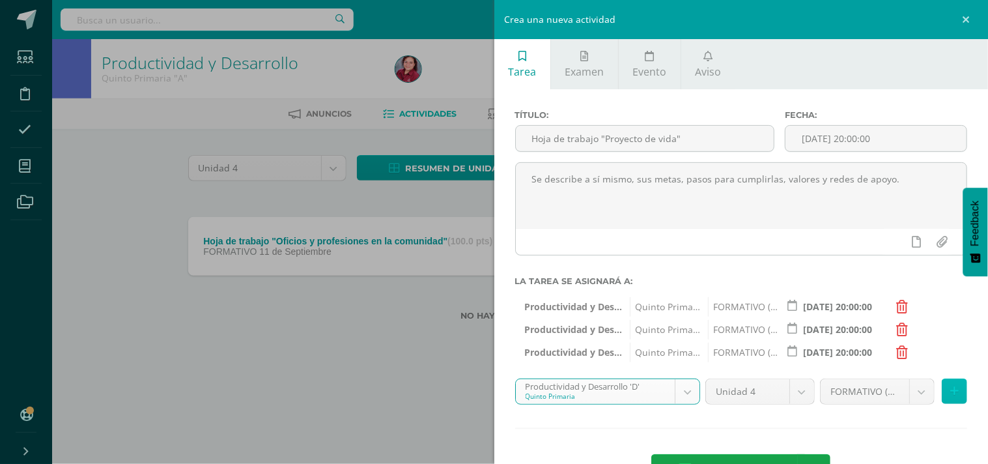
click at [951, 397] on icon at bounding box center [955, 391] width 8 height 11
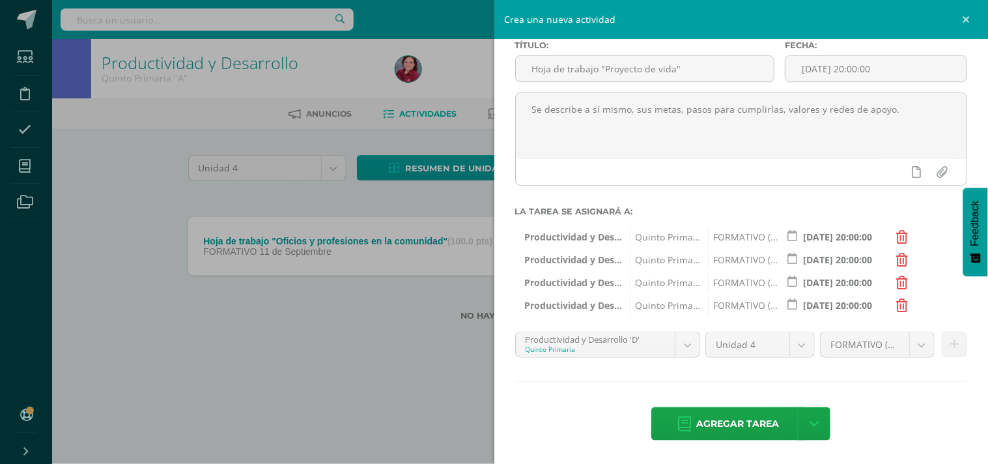
scroll to position [115, 0]
click at [756, 416] on span "Agregar tarea" at bounding box center [737, 424] width 83 height 32
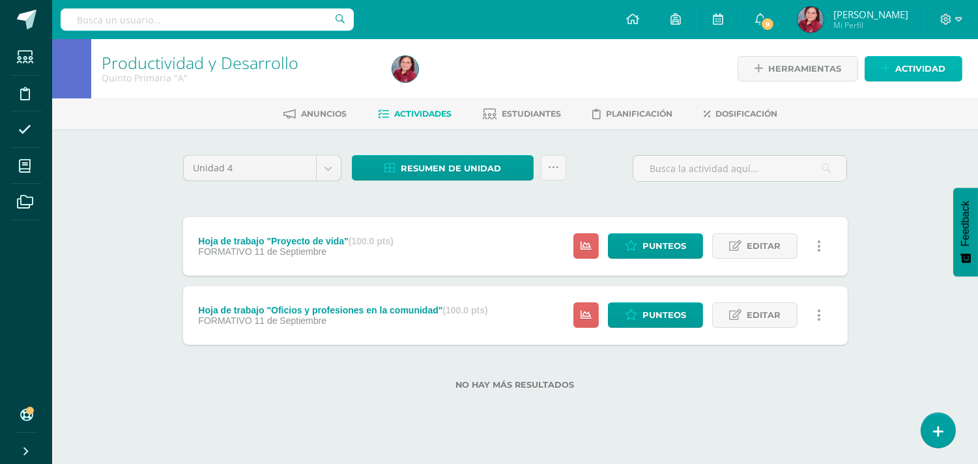
click at [902, 68] on span "Actividad" at bounding box center [920, 69] width 50 height 24
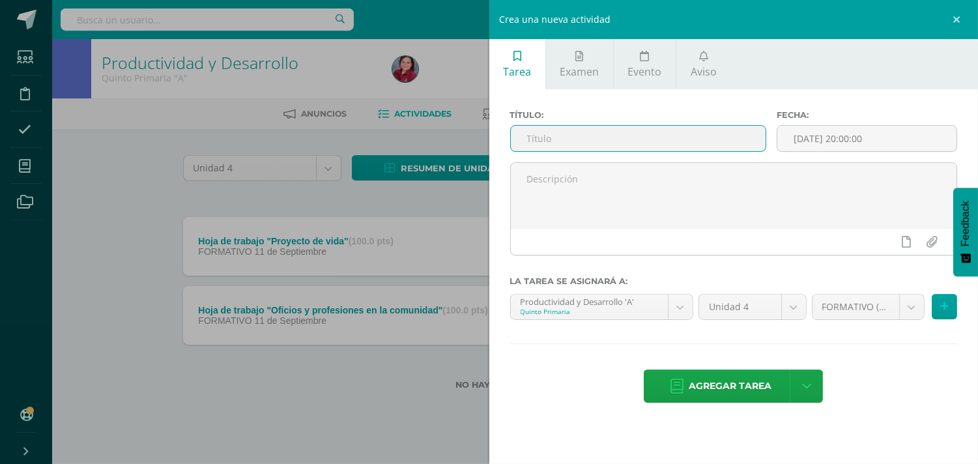
click at [661, 151] on input "text" at bounding box center [638, 138] width 255 height 25
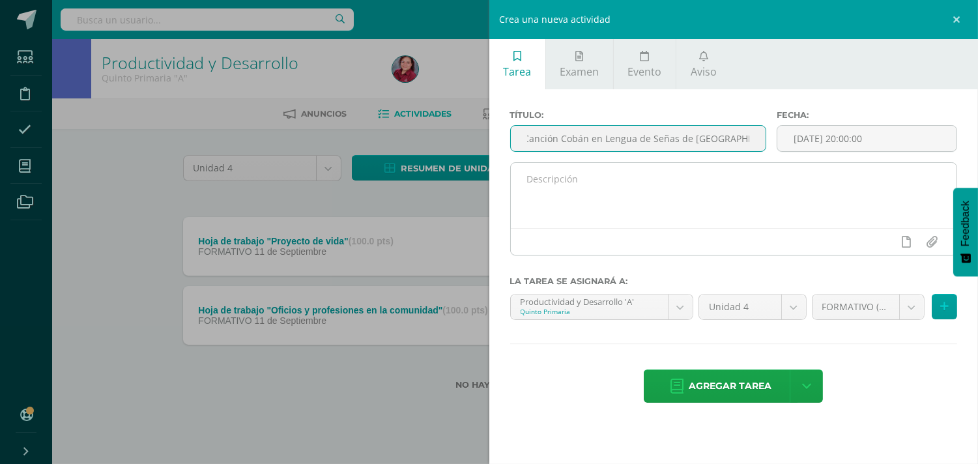
type input "Canción Cobán en Lengua de Señas de Guatemala"
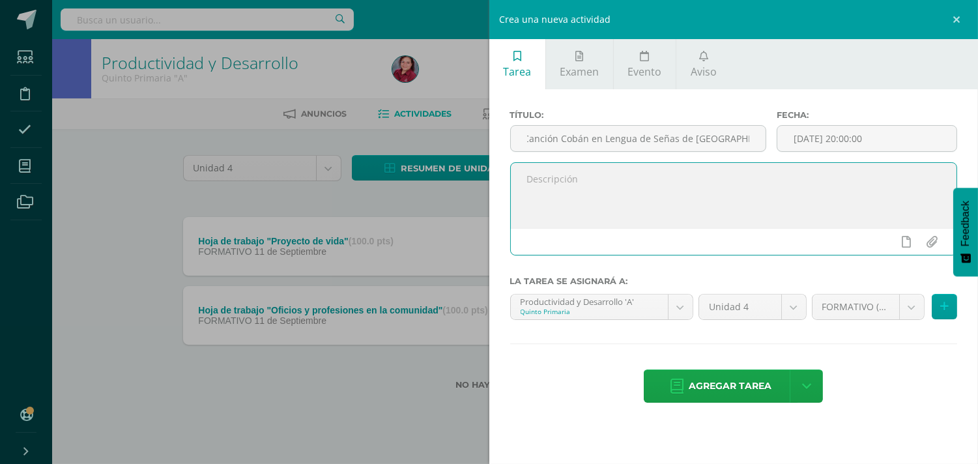
click at [584, 200] on textarea at bounding box center [734, 195] width 446 height 65
click at [536, 203] on textarea "interpreta la Canción Cobán en lengua de señas de Guatemala" at bounding box center [734, 195] width 446 height 65
type textarea "Interpreta la Canción Cobán en lengua de señas de Guatemala"
click at [940, 312] on icon at bounding box center [944, 306] width 8 height 11
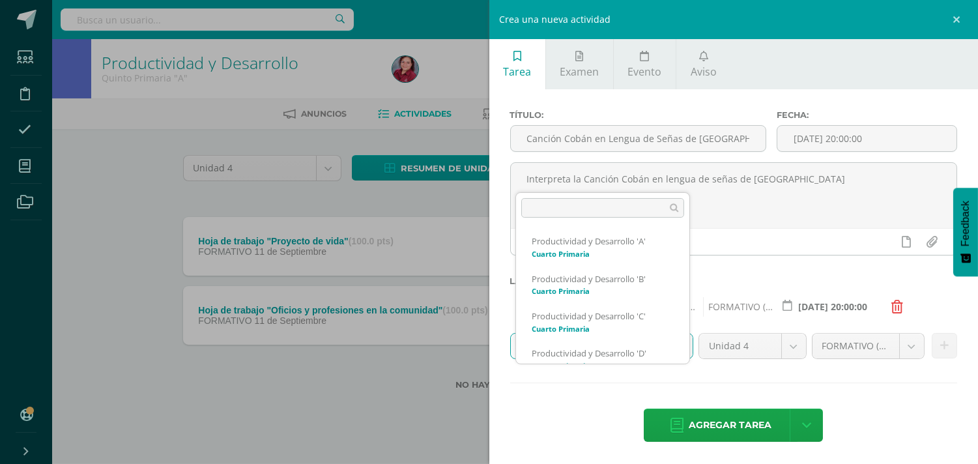
click at [676, 375] on body "Tarea asignada exitosamente Estudiantes Disciplina Asistencia Mis cursos Archiv…" at bounding box center [489, 215] width 978 height 431
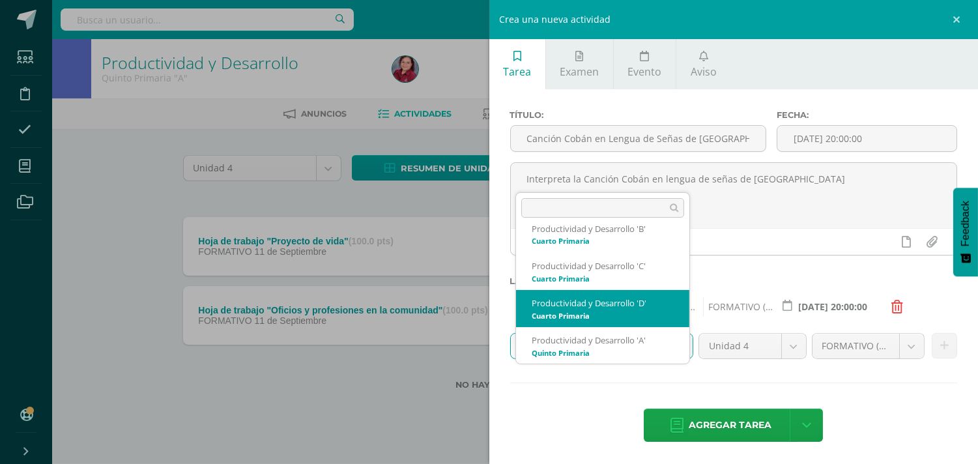
scroll to position [122, 0]
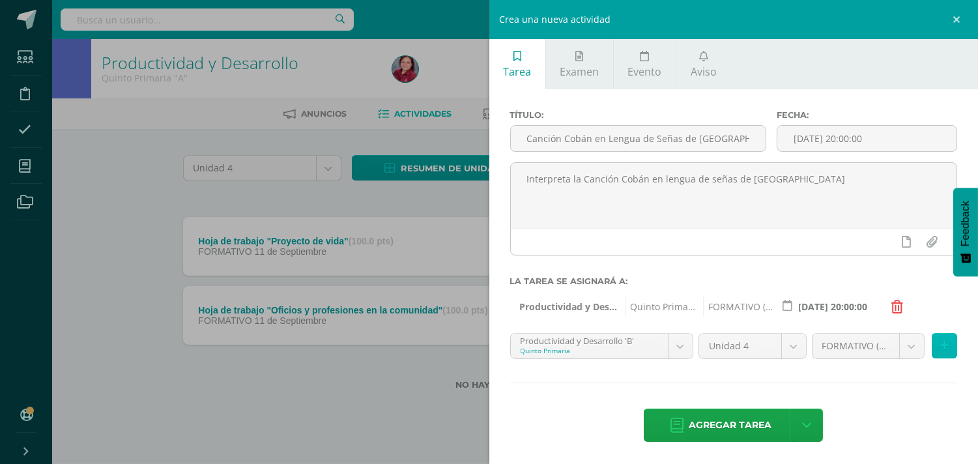
click at [940, 351] on icon at bounding box center [944, 345] width 8 height 11
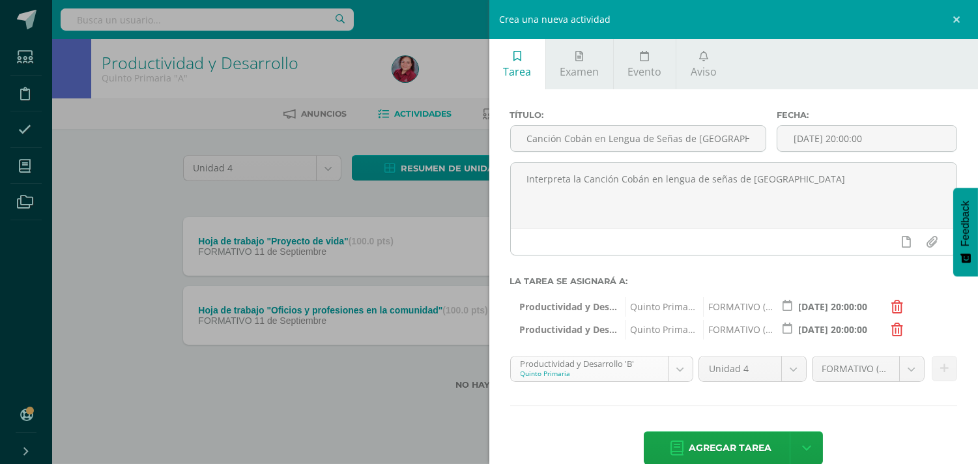
scroll to position [87, 0]
click at [684, 409] on body "Tarea asignada exitosamente Estudiantes Disciplina Asistencia Mis cursos Archiv…" at bounding box center [489, 215] width 978 height 431
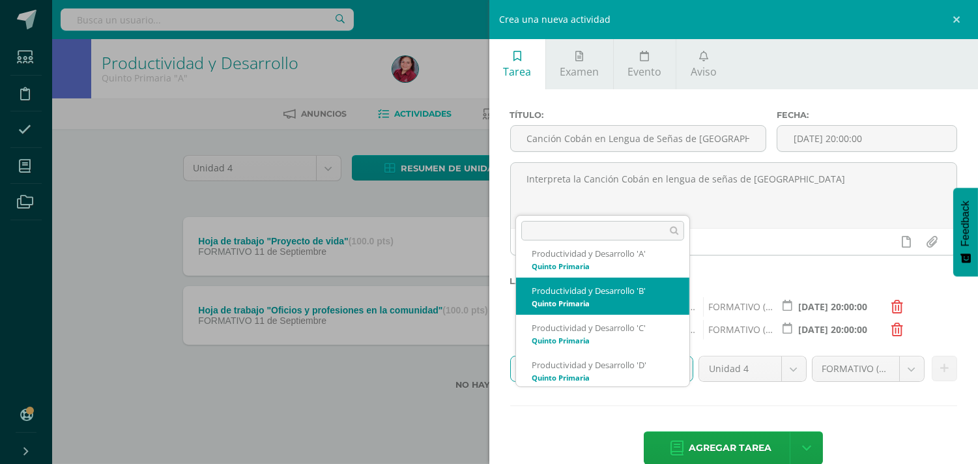
scroll to position [162, 0]
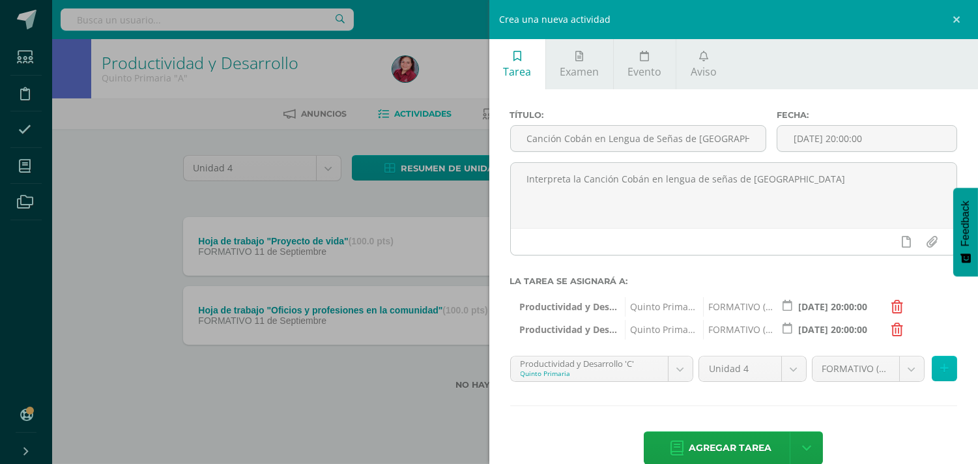
click at [932, 381] on button at bounding box center [944, 368] width 25 height 25
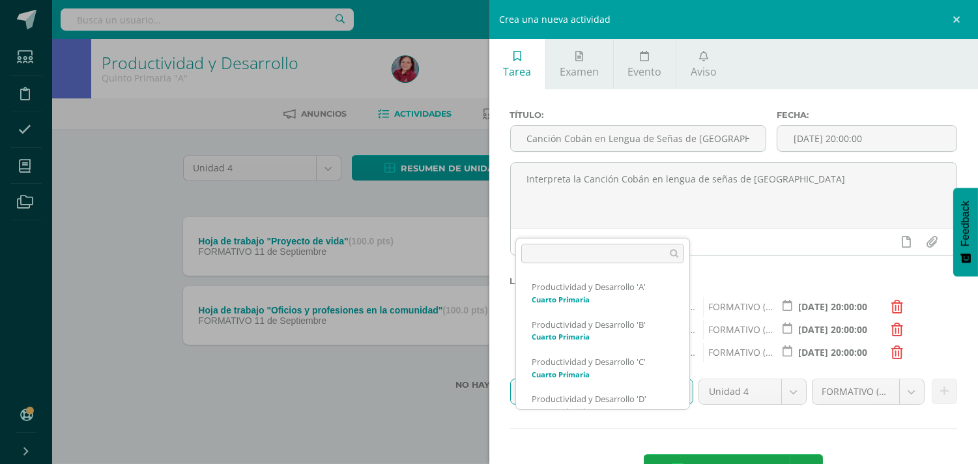
click at [676, 422] on body "Tarea asignada exitosamente Estudiantes Disciplina Asistencia Mis cursos Archiv…" at bounding box center [489, 215] width 978 height 431
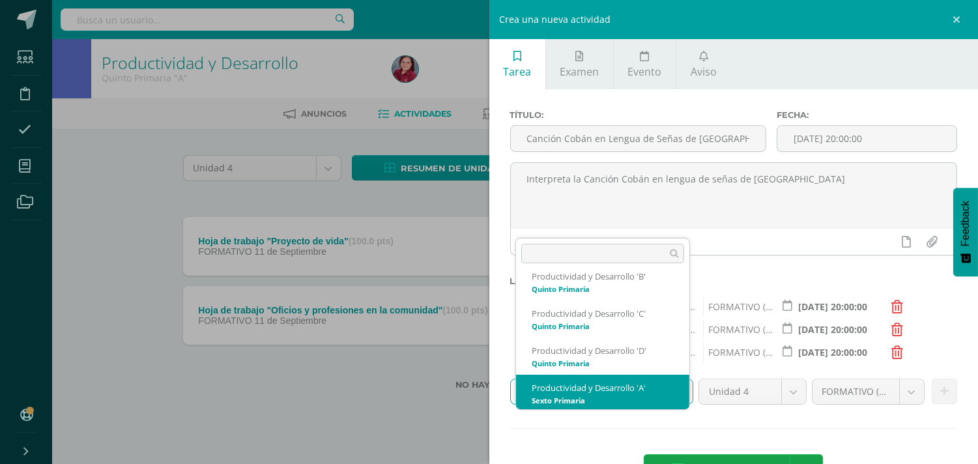
scroll to position [199, 0]
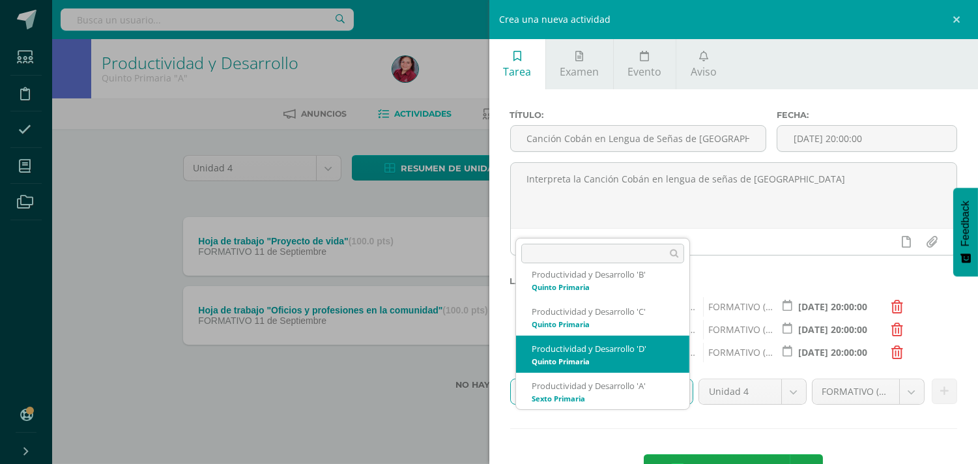
select select "208680"
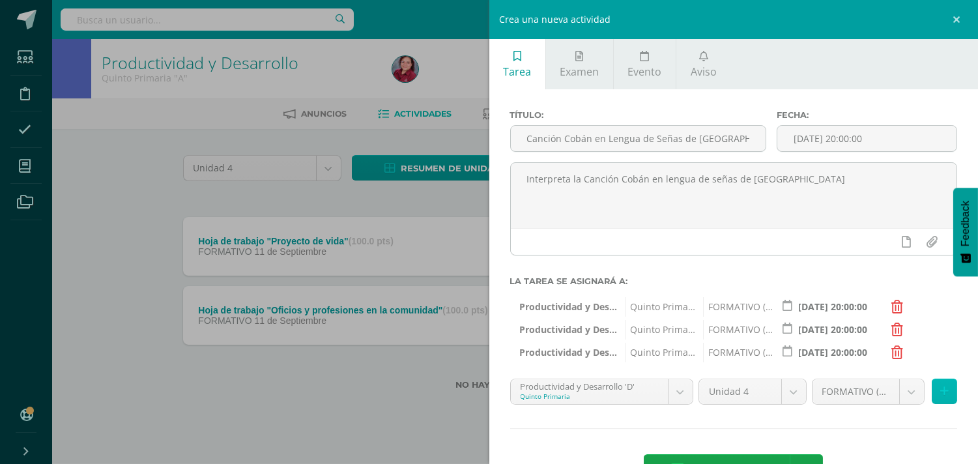
click at [940, 397] on icon at bounding box center [944, 391] width 8 height 11
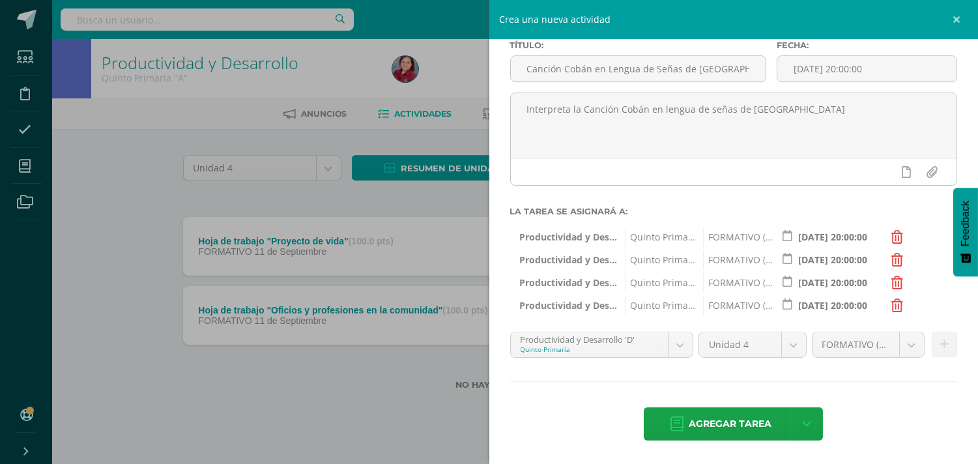
scroll to position [115, 0]
click at [706, 420] on span "Agregar tarea" at bounding box center [730, 424] width 83 height 32
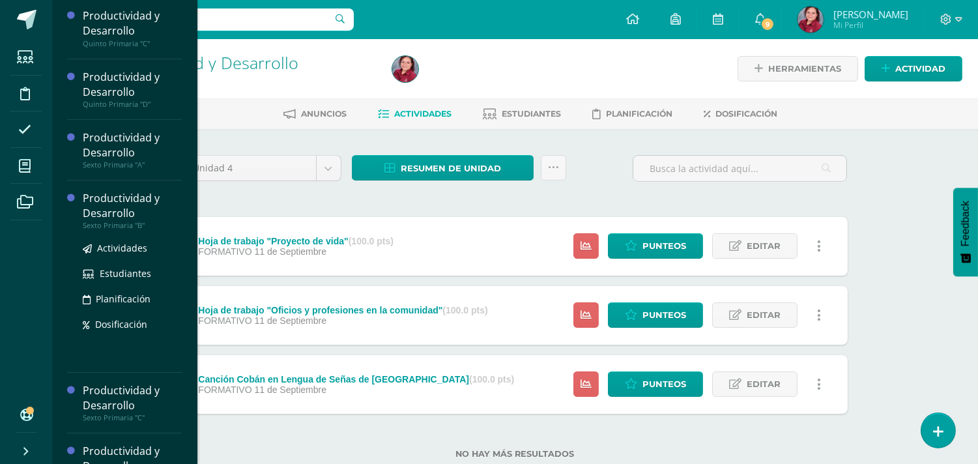
scroll to position [434, 0]
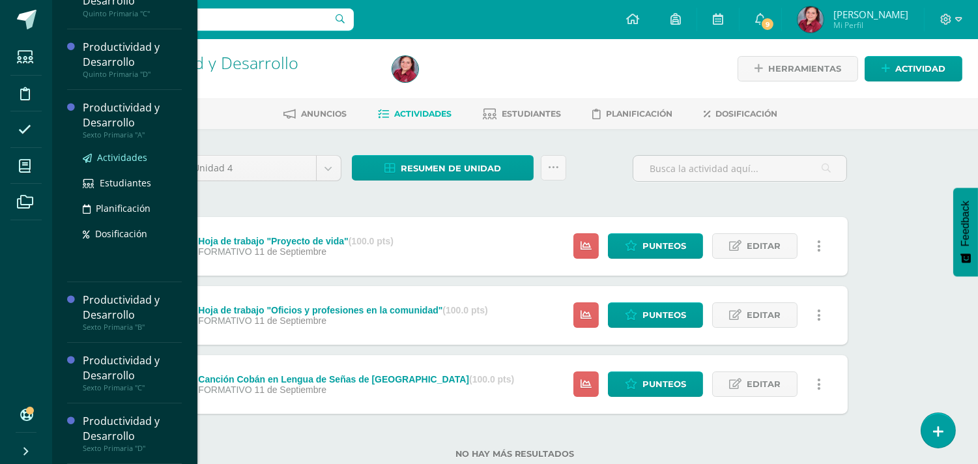
click at [135, 164] on span "Actividades" at bounding box center [122, 157] width 50 height 12
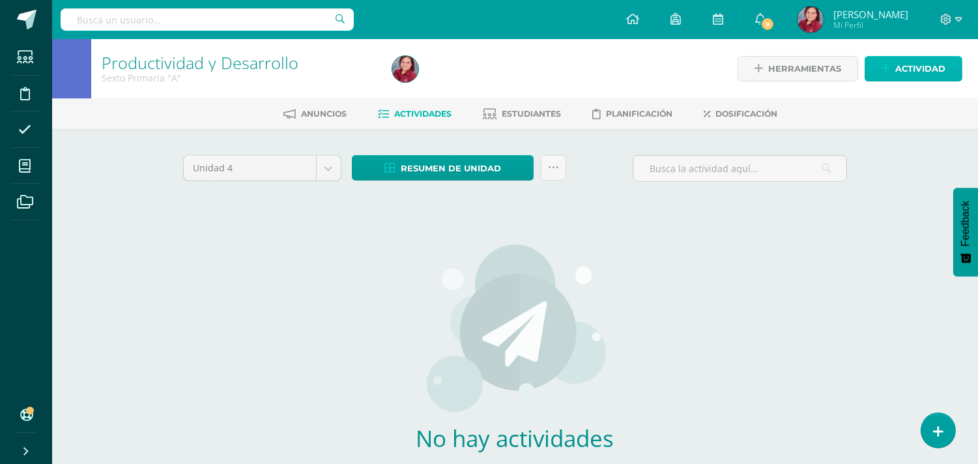
click at [917, 66] on span "Actividad" at bounding box center [920, 69] width 50 height 24
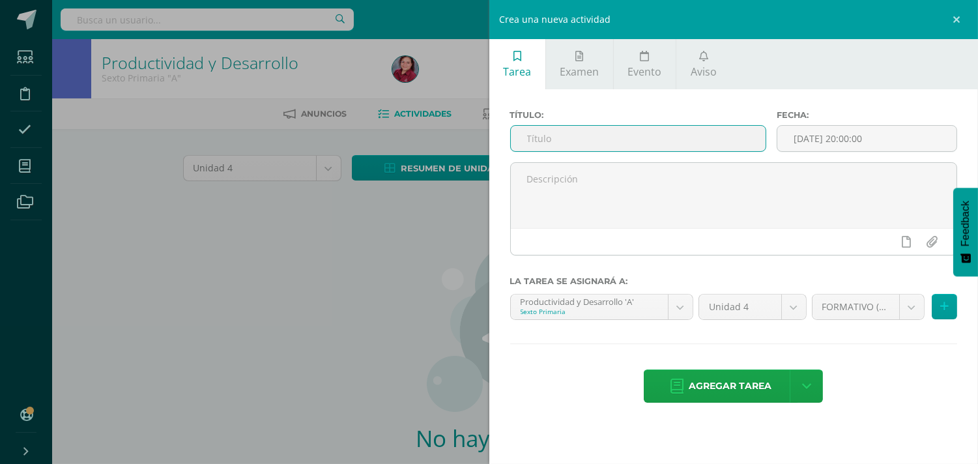
click at [603, 151] on input "text" at bounding box center [638, 138] width 255 height 25
type input "h"
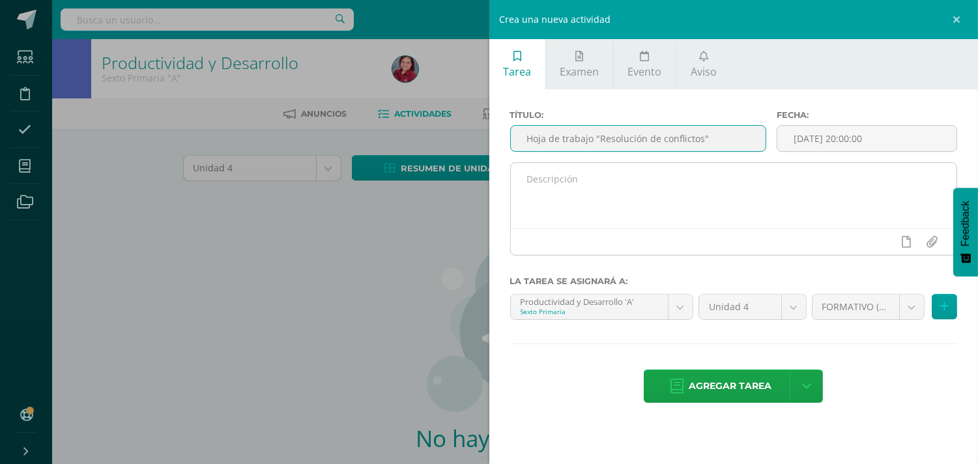
type input "Hoja de trabajo "Resolución de conflictos""
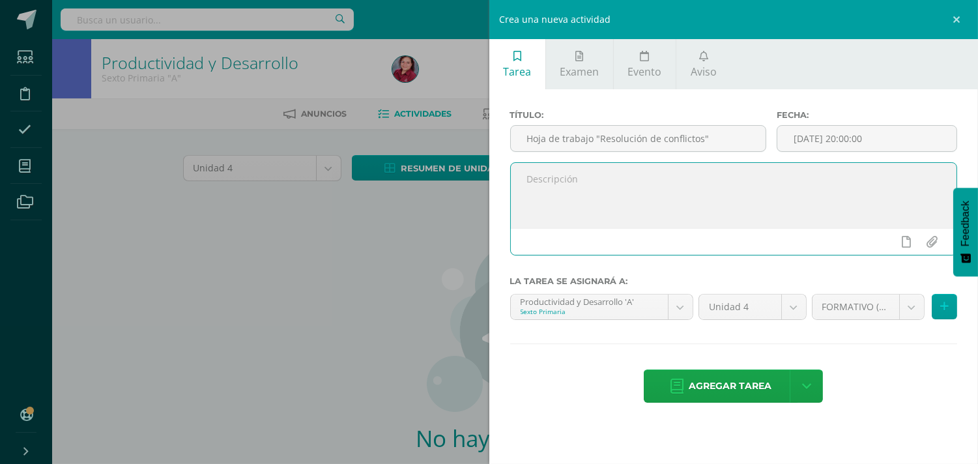
click at [595, 218] on textarea at bounding box center [734, 195] width 446 height 65
type textarea "Analiza dos casos de conflictos con adolescentes y la forma de solucionarlo."
click at [940, 312] on icon at bounding box center [944, 306] width 8 height 11
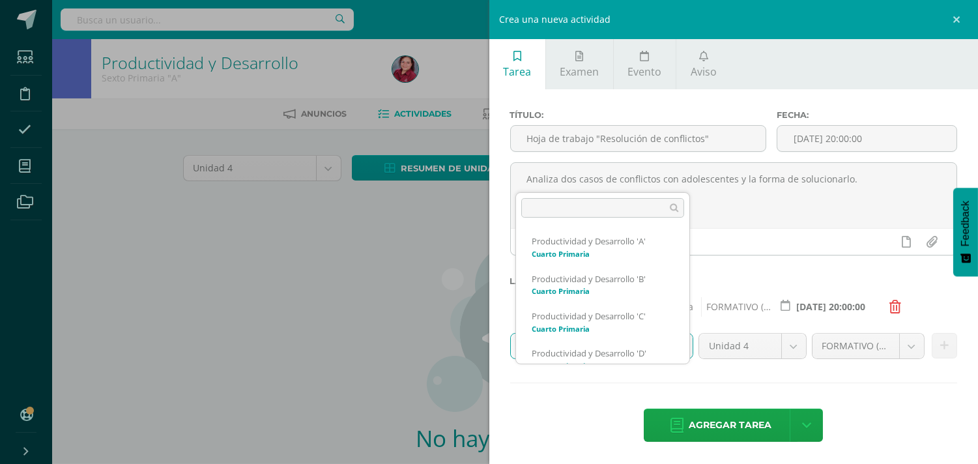
click at [676, 380] on body "Estudiantes Disciplina Asistencia Mis cursos Archivos Soporte Centro de ayuda Ú…" at bounding box center [489, 280] width 978 height 560
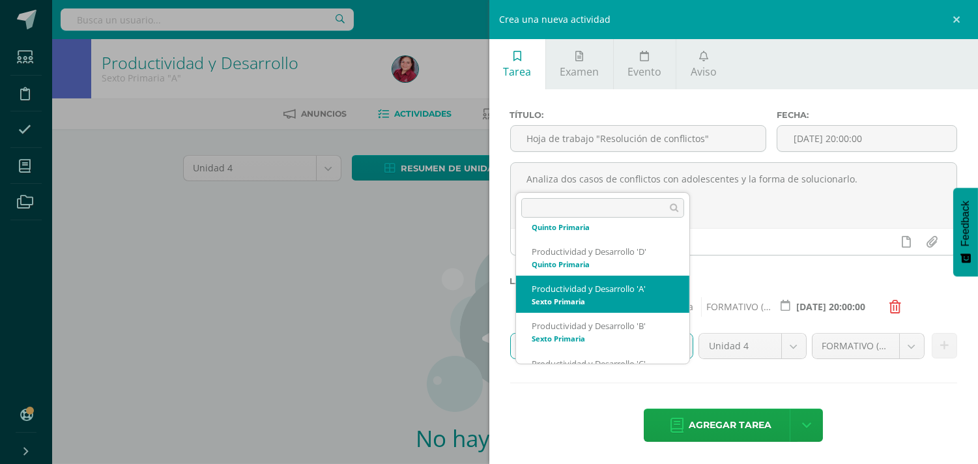
scroll to position [271, 0]
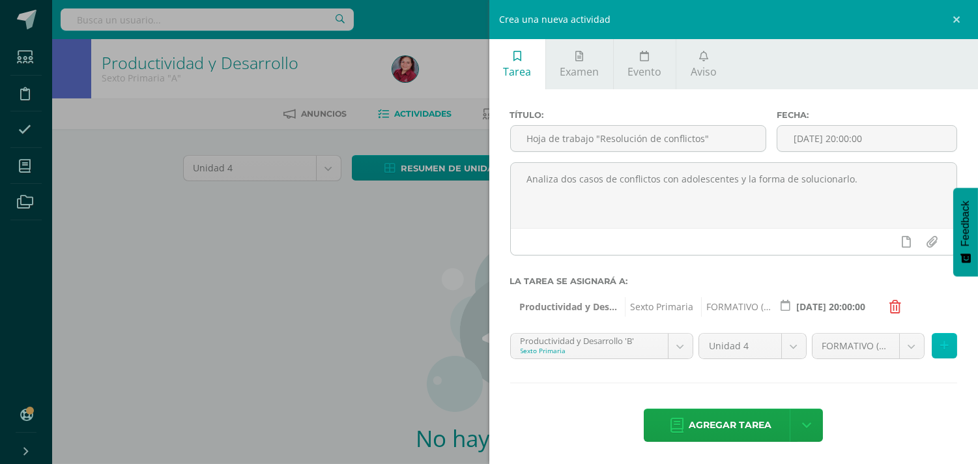
click at [940, 351] on icon at bounding box center [944, 345] width 8 height 11
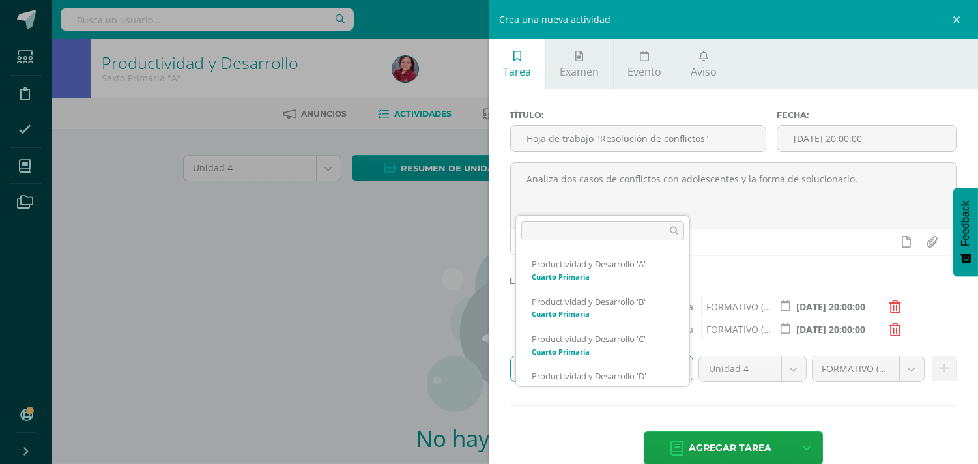
click at [685, 408] on body "Estudiantes Disciplina Asistencia Mis cursos Archivos Soporte Centro de ayuda Ú…" at bounding box center [489, 280] width 978 height 560
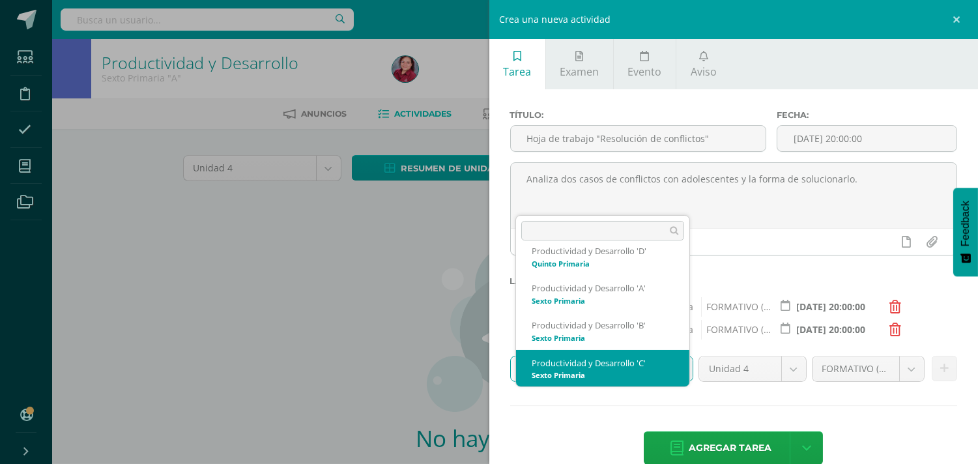
scroll to position [316, 0]
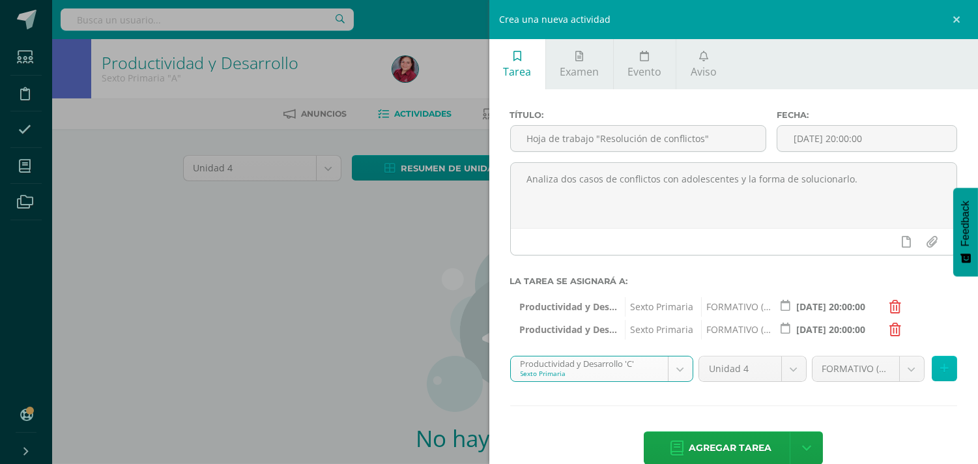
click at [940, 374] on icon at bounding box center [944, 368] width 8 height 11
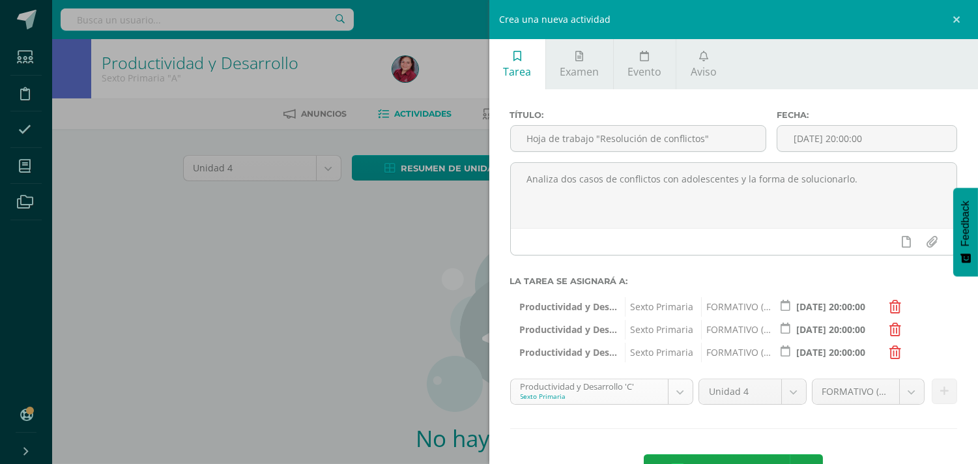
click at [674, 427] on body "Estudiantes Disciplina Asistencia Mis cursos Archivos Soporte Centro de ayuda Ú…" at bounding box center [489, 280] width 978 height 560
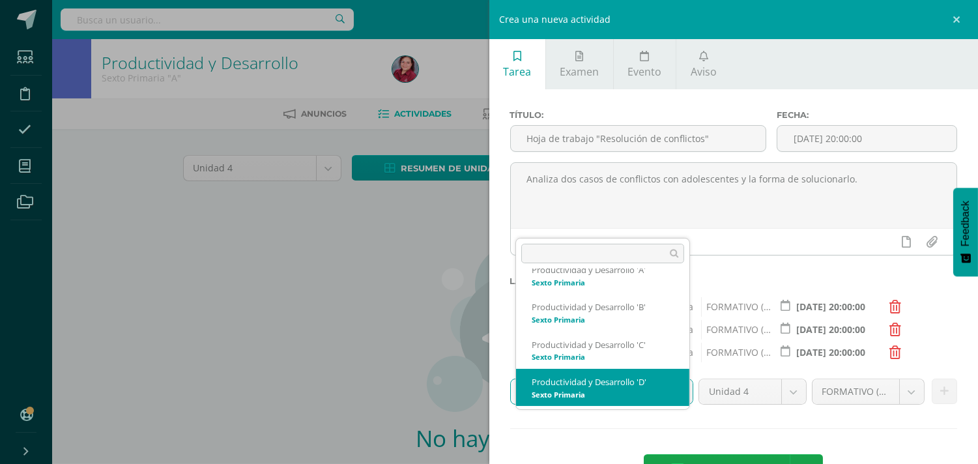
scroll to position [315, 0]
select select "209503"
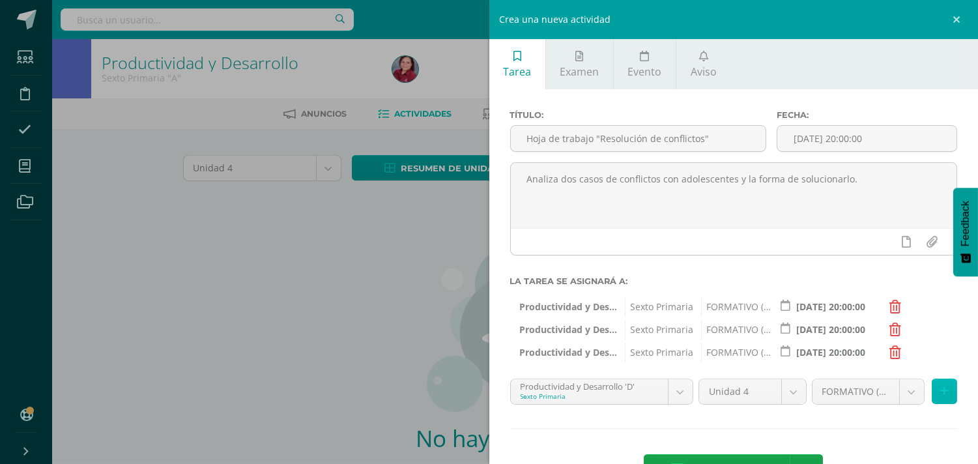
click at [940, 397] on icon at bounding box center [944, 391] width 8 height 11
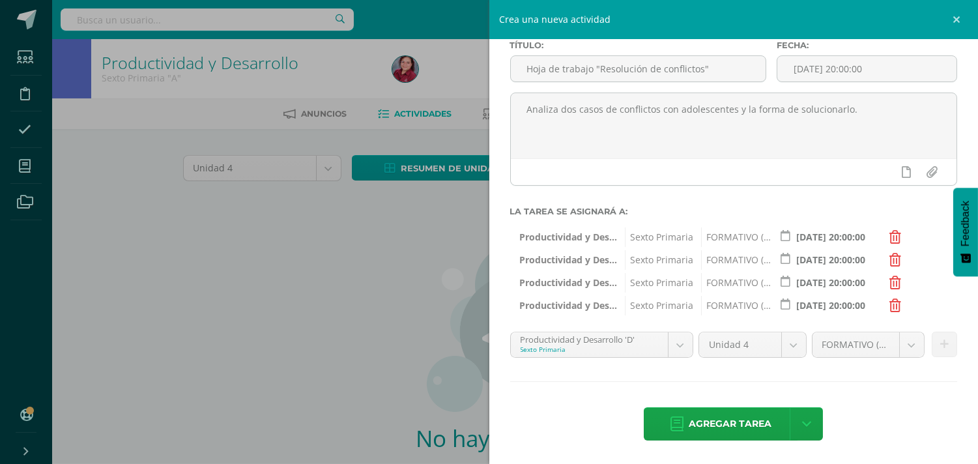
scroll to position [115, 0]
click at [733, 420] on span "Agregar tarea" at bounding box center [730, 424] width 83 height 32
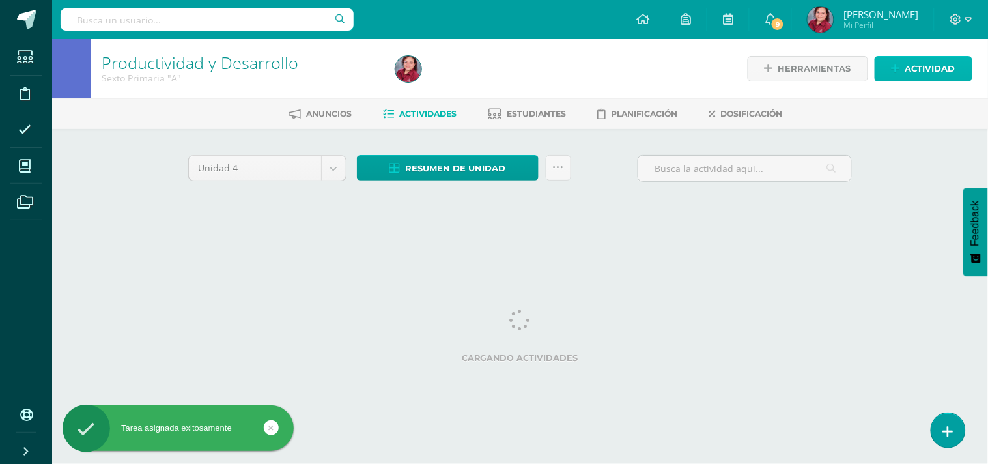
click at [930, 61] on span "Actividad" at bounding box center [931, 69] width 50 height 24
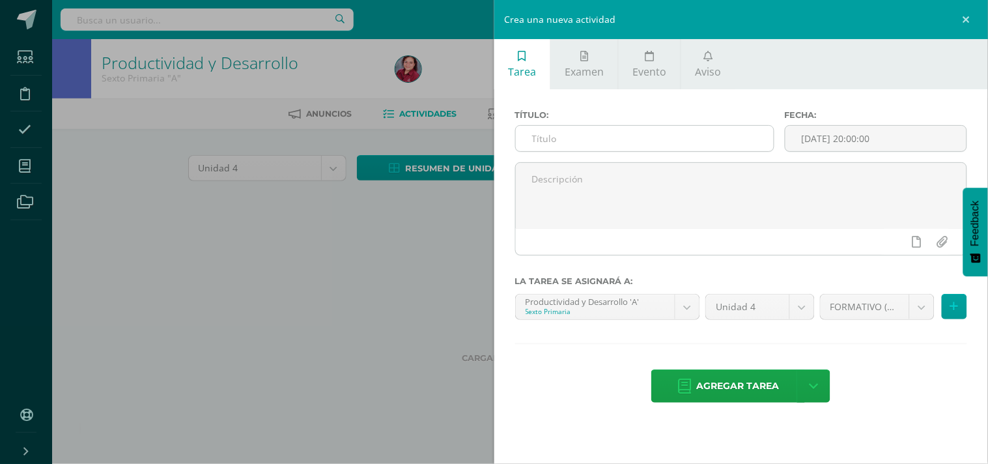
click at [708, 151] on input "text" at bounding box center [645, 138] width 258 height 25
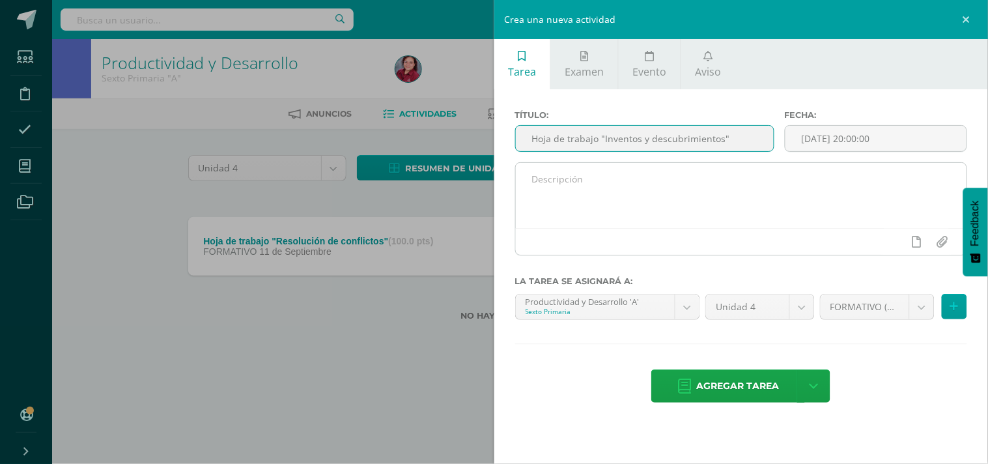
type input "Hoja de trabajo "Inventos y descubrimientos""
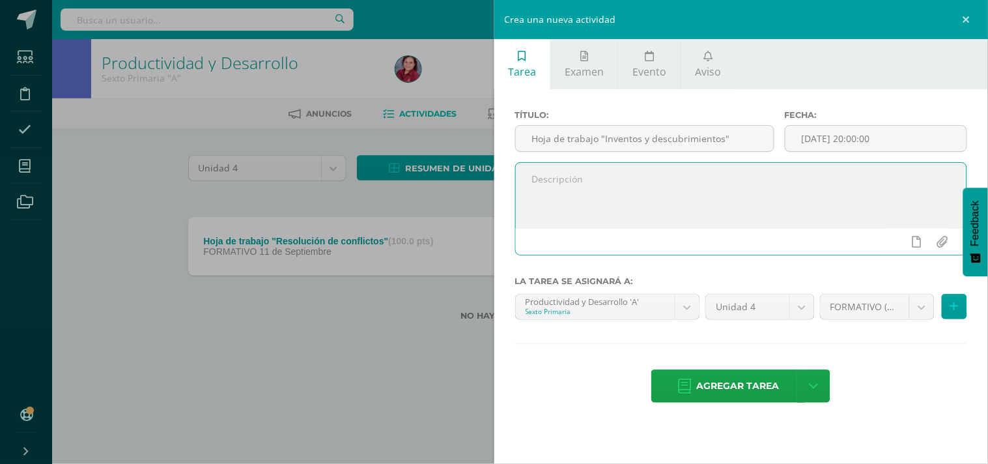
click at [718, 220] on textarea at bounding box center [742, 195] width 452 height 65
type textarea "Identifica la utilidad e impacto de inventos de la humanidad."
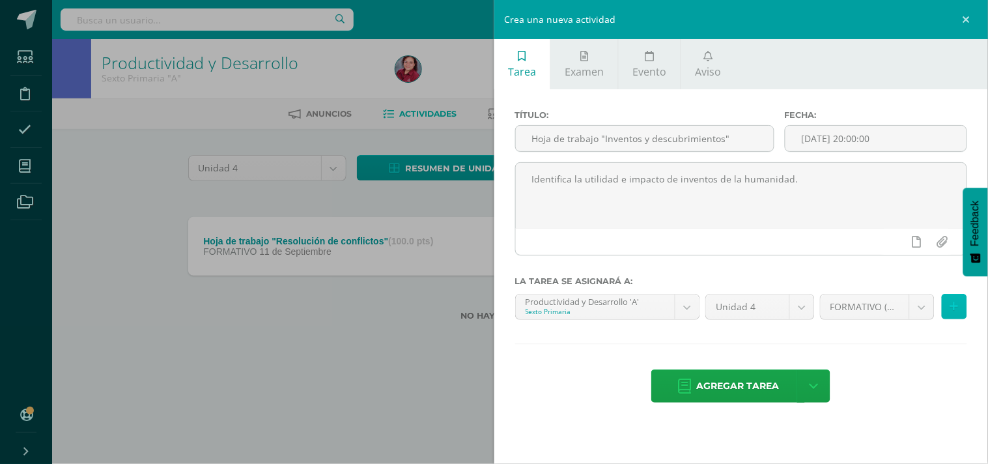
click at [951, 312] on icon at bounding box center [955, 306] width 8 height 11
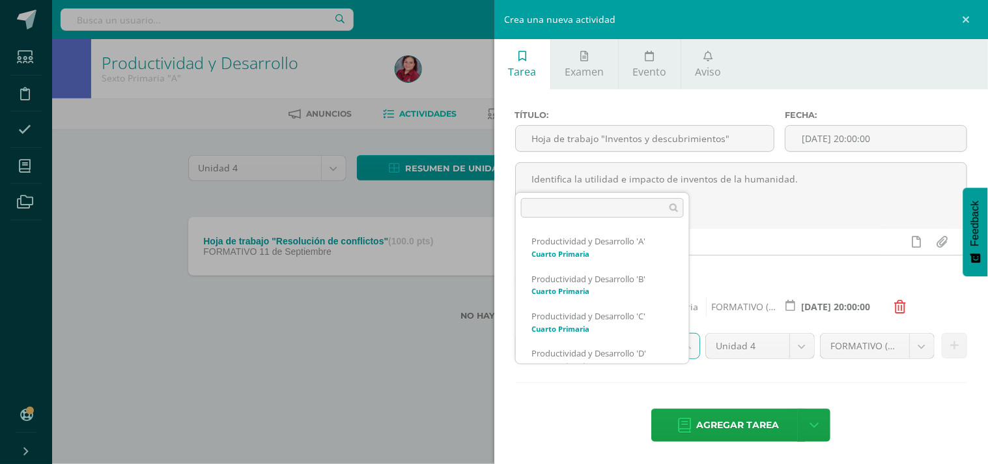
click at [688, 362] on body "Tarea asignada exitosamente Estudiantes Disciplina Asistencia Mis cursos Archiv…" at bounding box center [494, 181] width 988 height 362
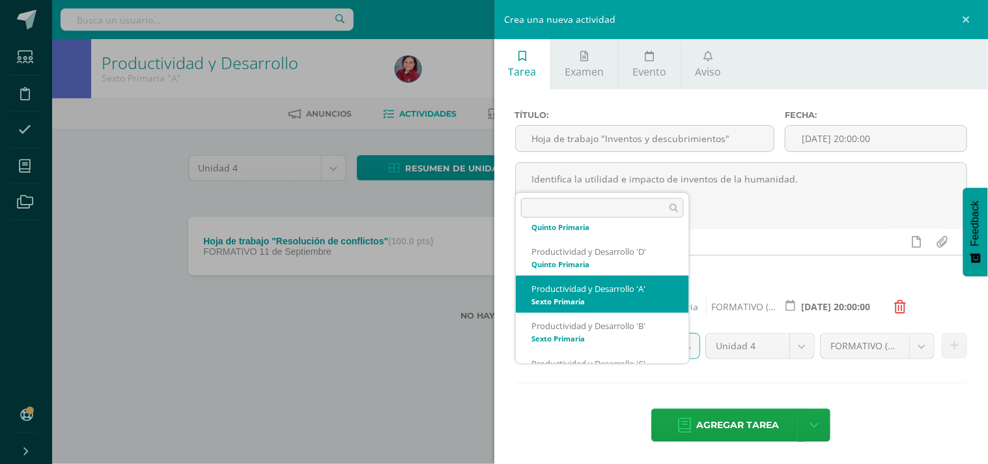
scroll to position [271, 0]
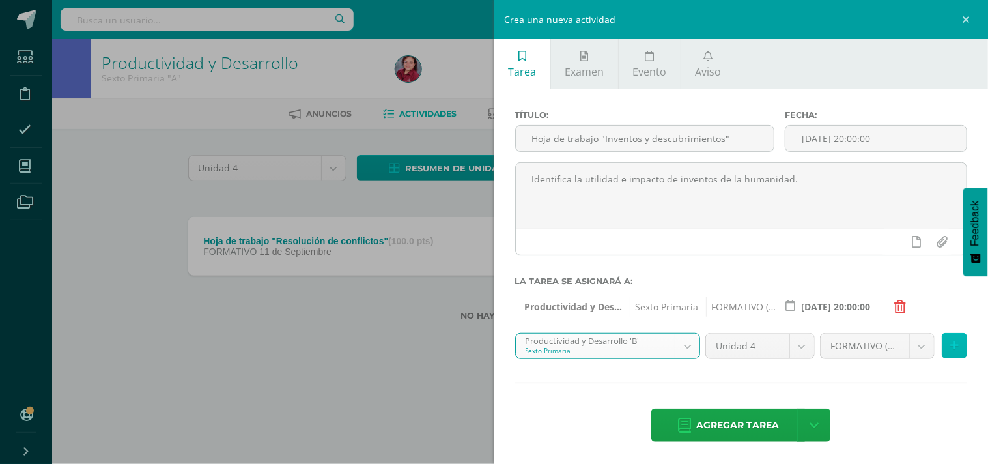
click at [951, 351] on icon at bounding box center [955, 345] width 8 height 11
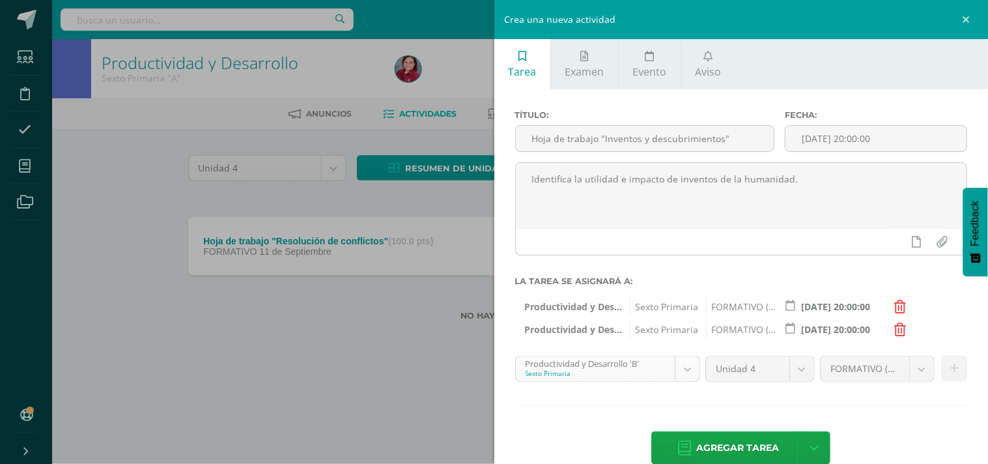
click at [686, 362] on body "Tarea asignada exitosamente Estudiantes Disciplina Asistencia Mis cursos Archiv…" at bounding box center [494, 181] width 988 height 362
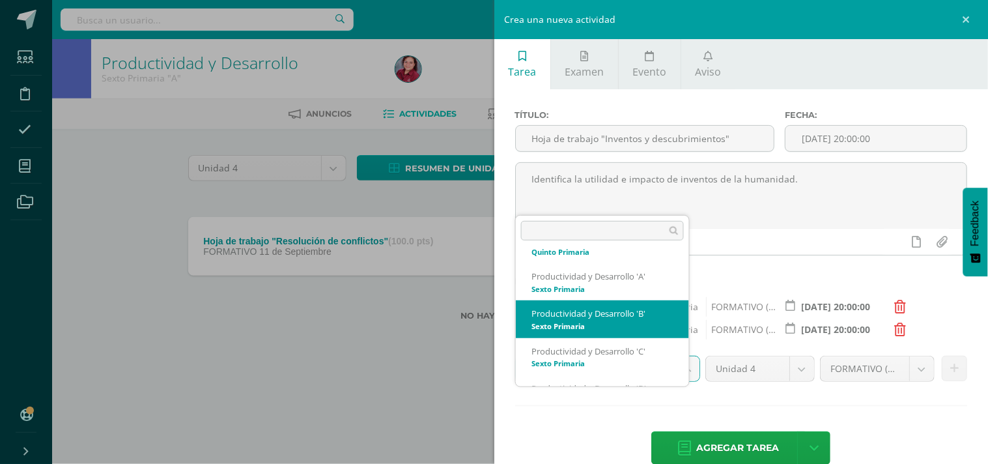
scroll to position [308, 0]
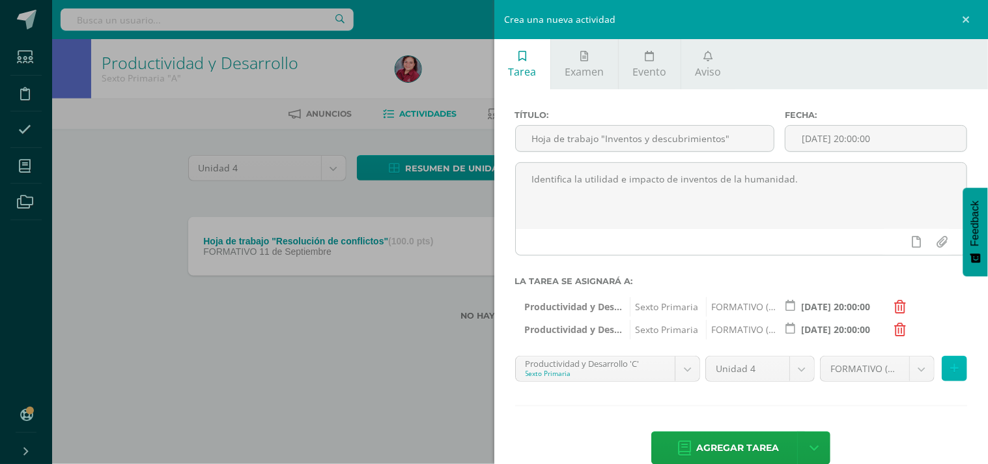
click at [951, 374] on icon at bounding box center [955, 368] width 8 height 11
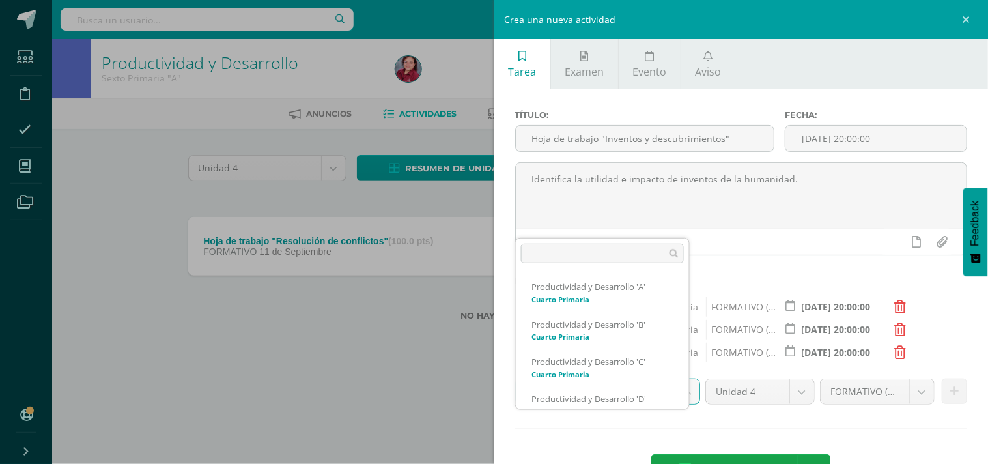
click at [691, 362] on body "Tarea asignada exitosamente Estudiantes Disciplina Asistencia Mis cursos Archiv…" at bounding box center [494, 181] width 988 height 362
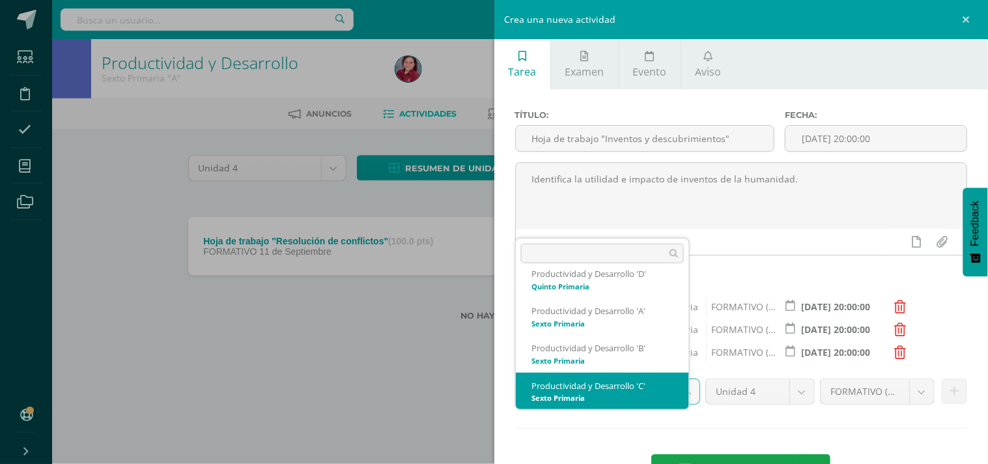
scroll to position [315, 0]
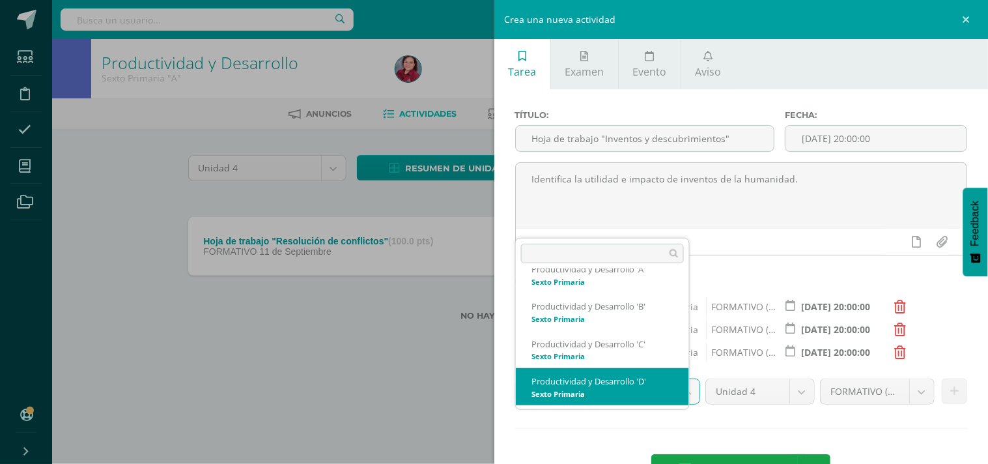
select select "209503"
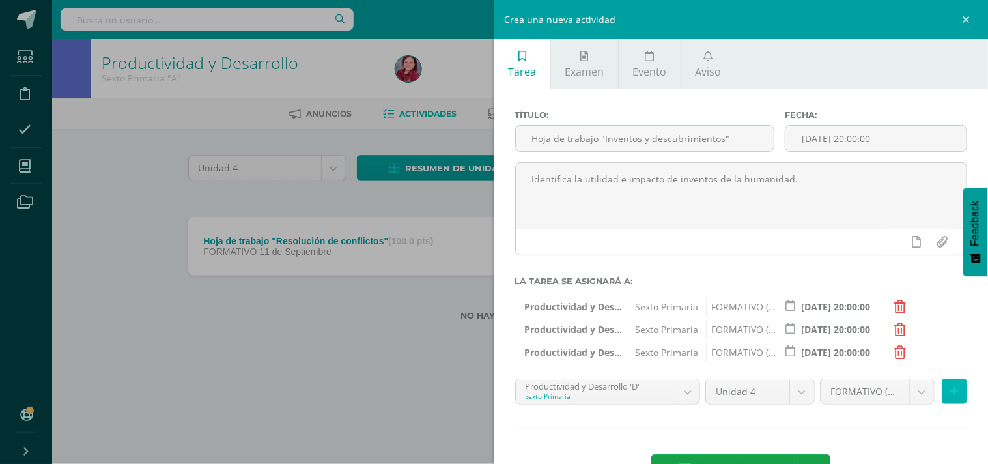
click at [951, 397] on icon at bounding box center [955, 391] width 8 height 11
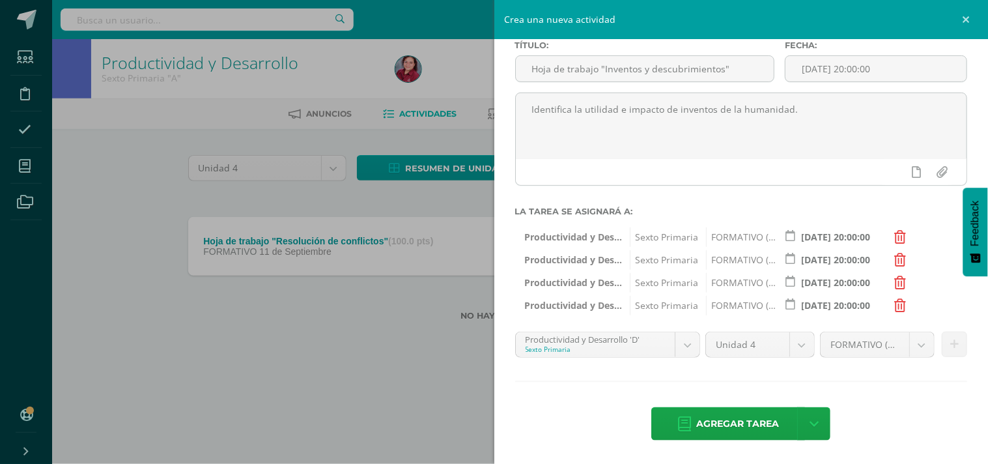
scroll to position [115, 0]
click at [730, 415] on span "Agregar tarea" at bounding box center [737, 424] width 83 height 32
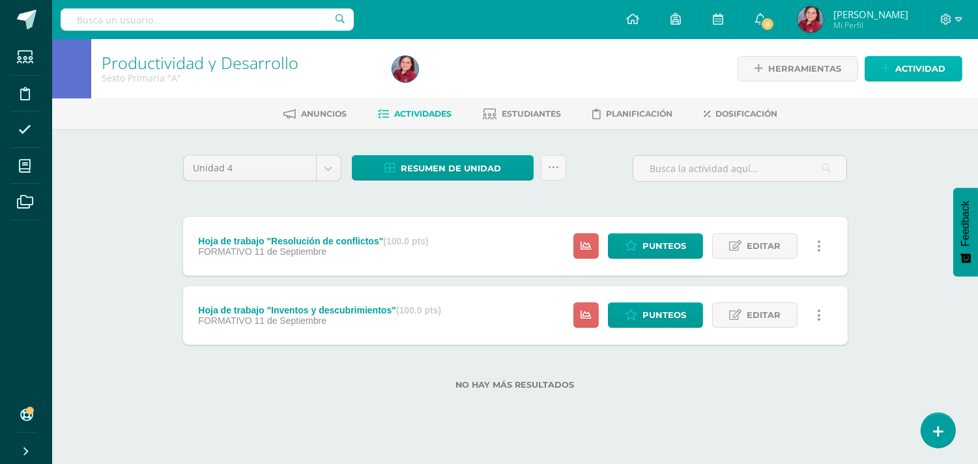
click at [896, 65] on span "Actividad" at bounding box center [920, 69] width 50 height 24
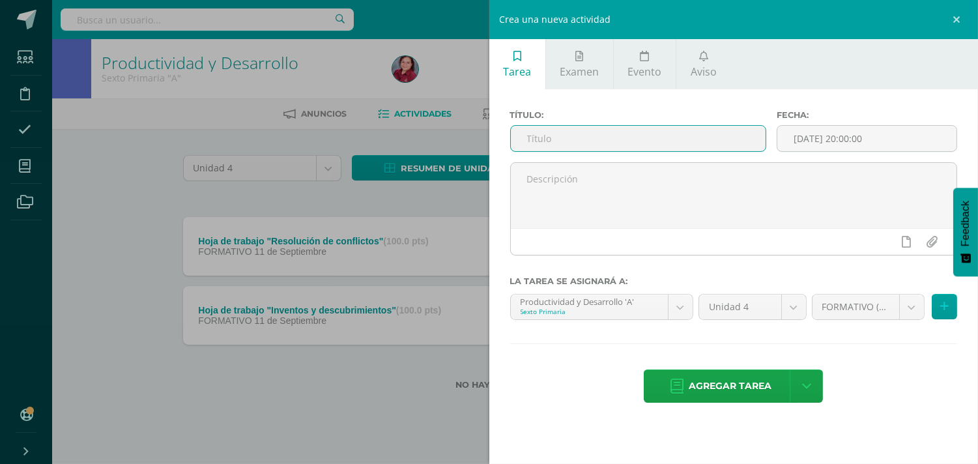
click at [623, 151] on input "text" at bounding box center [638, 138] width 255 height 25
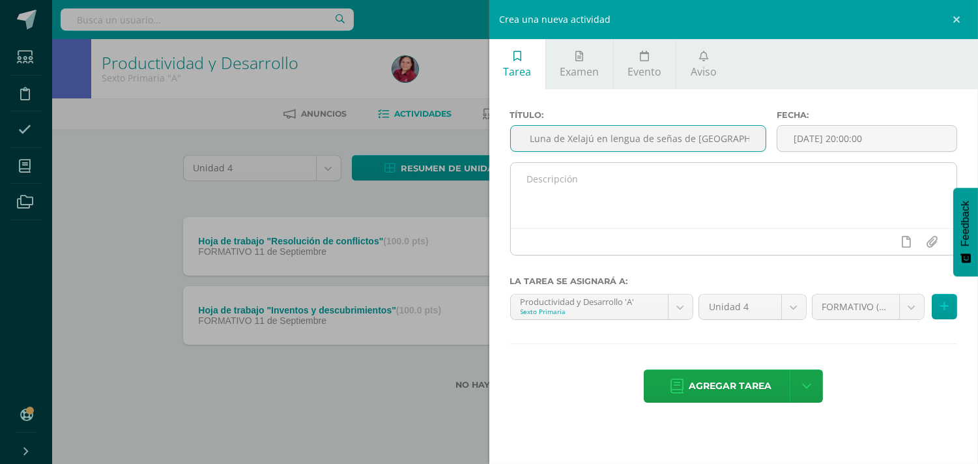
type input "Canción Luna de Xelajú en lengua de señas de Guatemala"
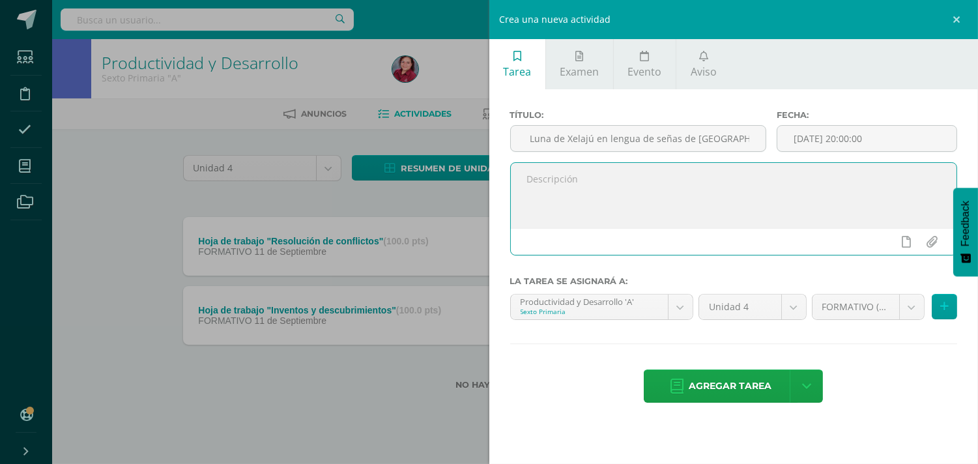
click at [588, 215] on textarea at bounding box center [734, 195] width 446 height 65
type textarea "Interpreta en lengua de señas la canción Luna de Xelajú."
click at [940, 312] on icon at bounding box center [944, 306] width 8 height 11
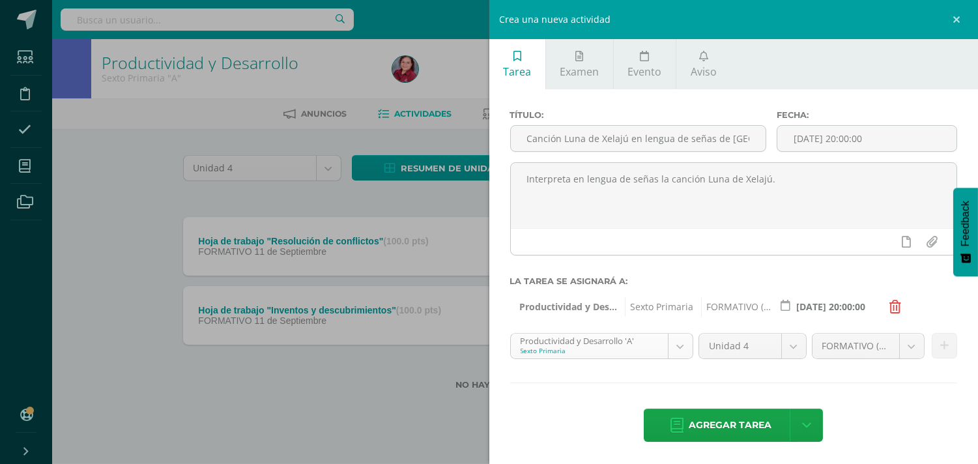
click at [679, 384] on body "Tarea asignada exitosamente Estudiantes Disciplina Asistencia Mis cursos Archiv…" at bounding box center [489, 215] width 978 height 431
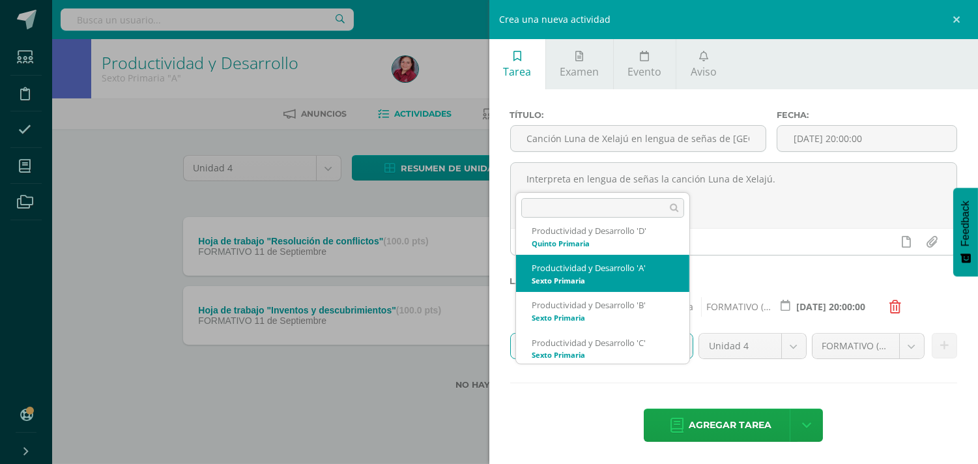
scroll to position [274, 0]
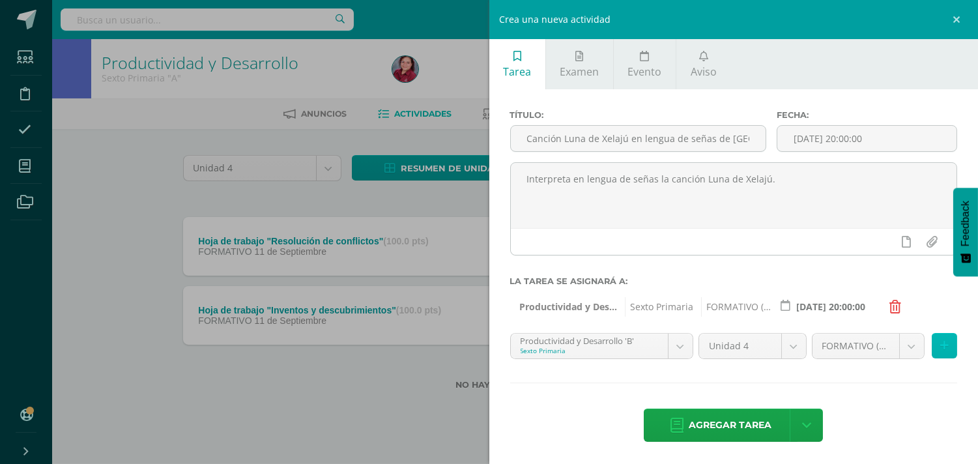
click at [940, 351] on icon at bounding box center [944, 345] width 8 height 11
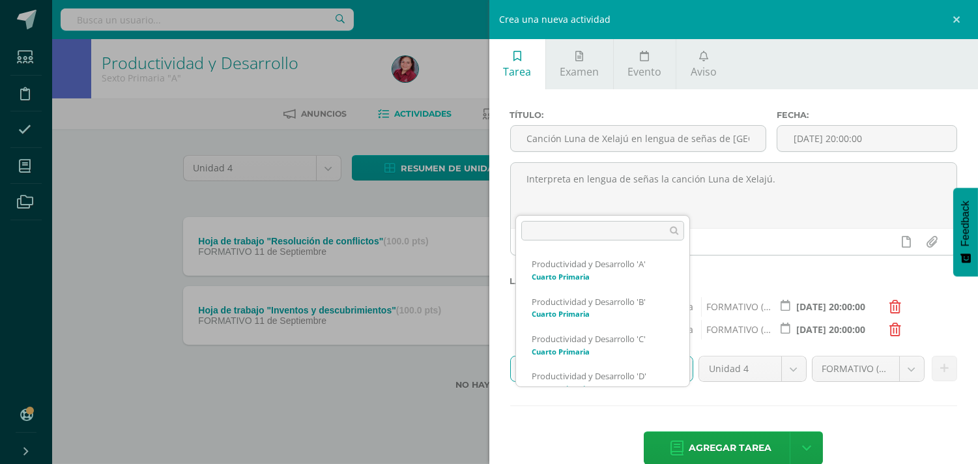
click at [681, 404] on body "Tarea asignada exitosamente Estudiantes Disciplina Asistencia Mis cursos Archiv…" at bounding box center [489, 215] width 978 height 431
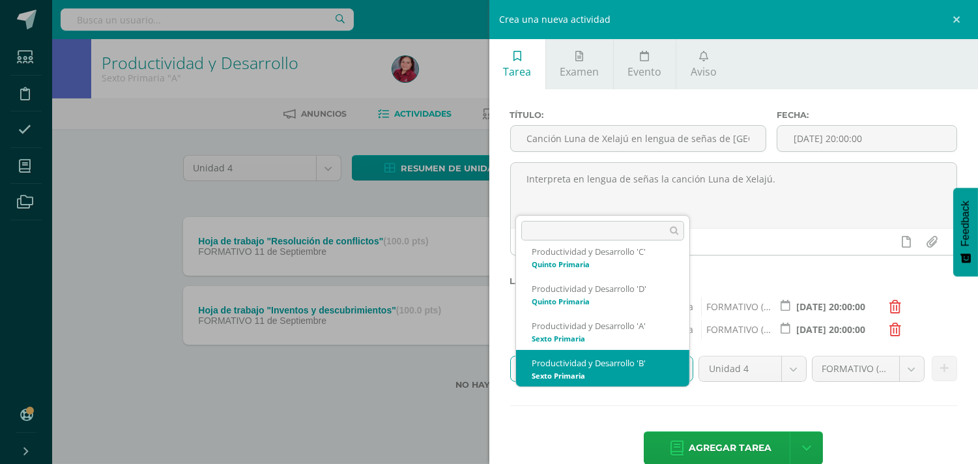
scroll to position [310, 0]
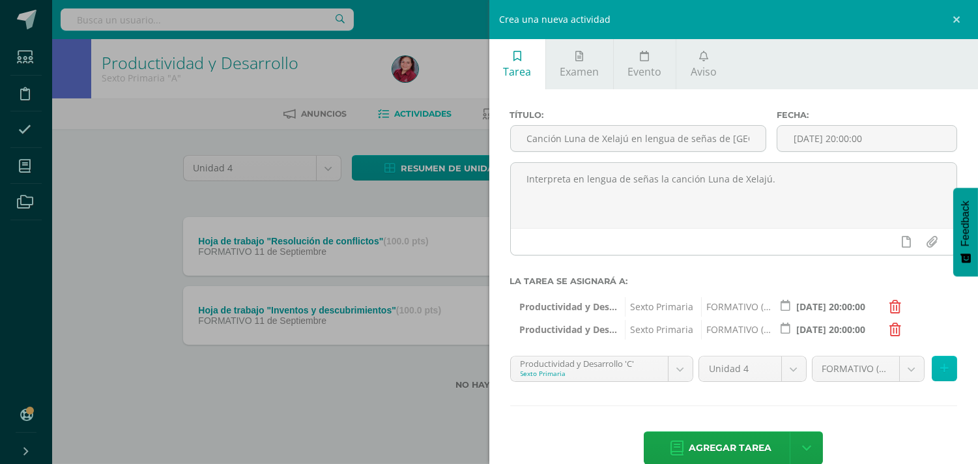
click at [940, 374] on icon at bounding box center [944, 368] width 8 height 11
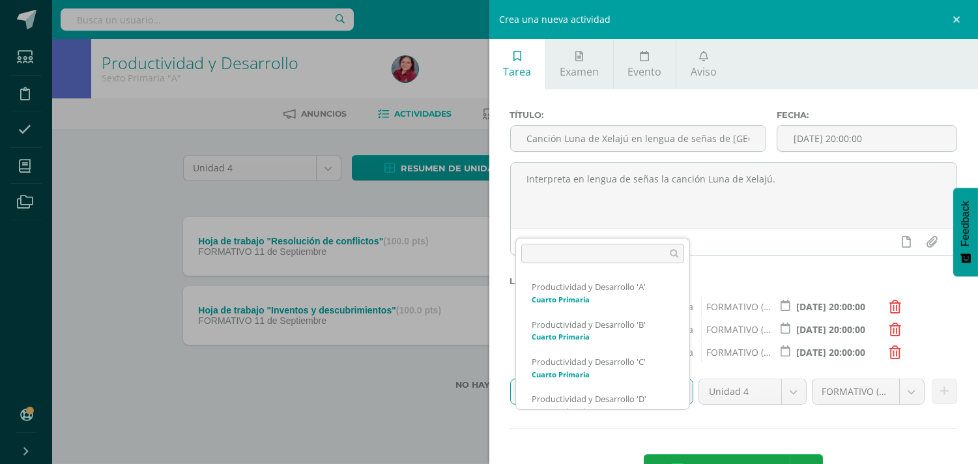
click at [681, 428] on body "Tarea asignada exitosamente Estudiantes Disciplina Asistencia Mis cursos Archiv…" at bounding box center [489, 215] width 978 height 431
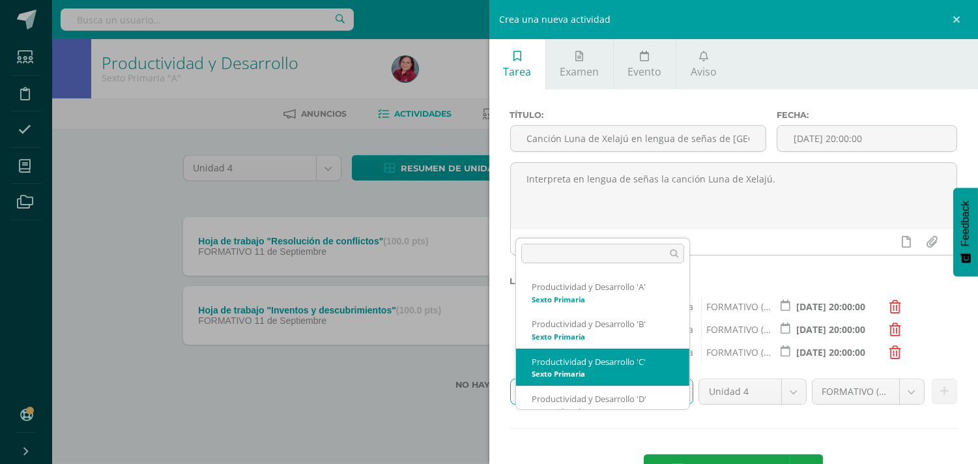
scroll to position [315, 0]
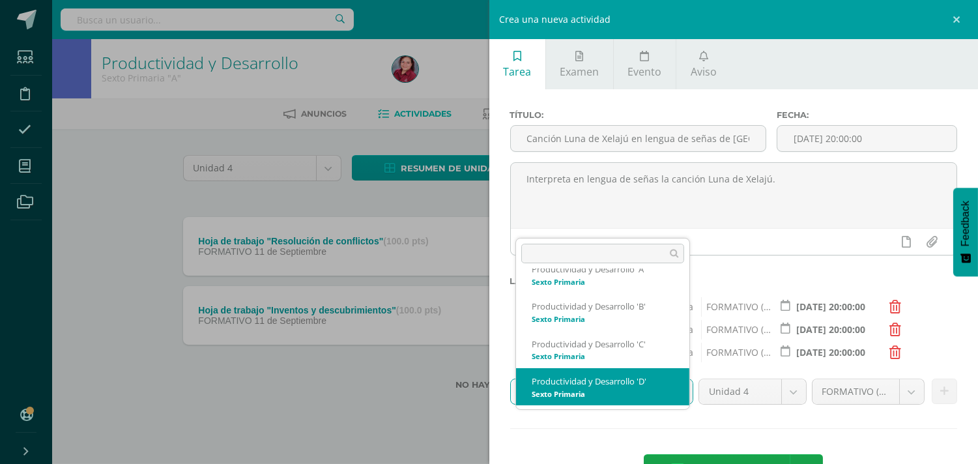
select select "209503"
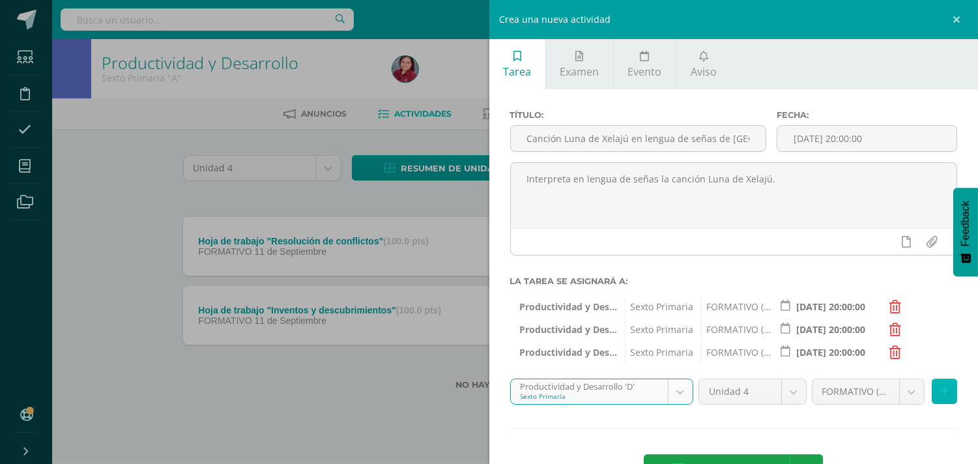
click at [933, 404] on button at bounding box center [944, 391] width 25 height 25
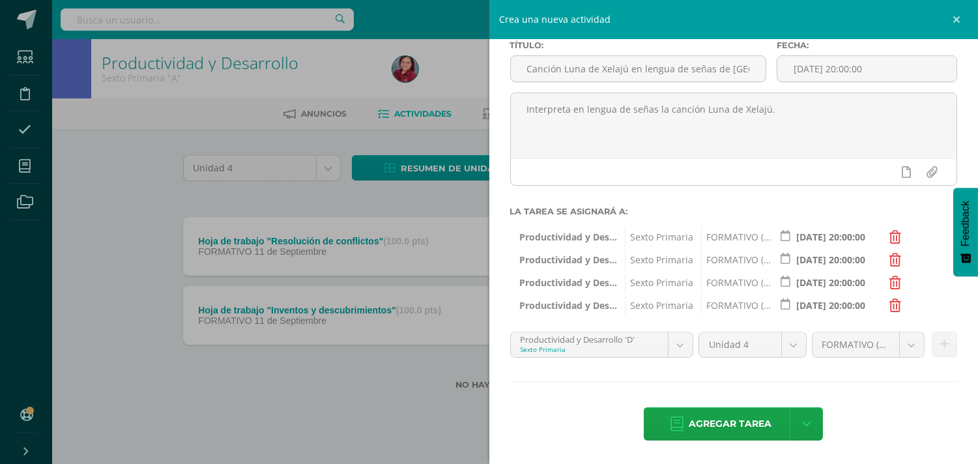
scroll to position [115, 0]
click at [726, 422] on span "Agregar tarea" at bounding box center [730, 424] width 83 height 32
